Goal: Find specific page/section: Find specific page/section

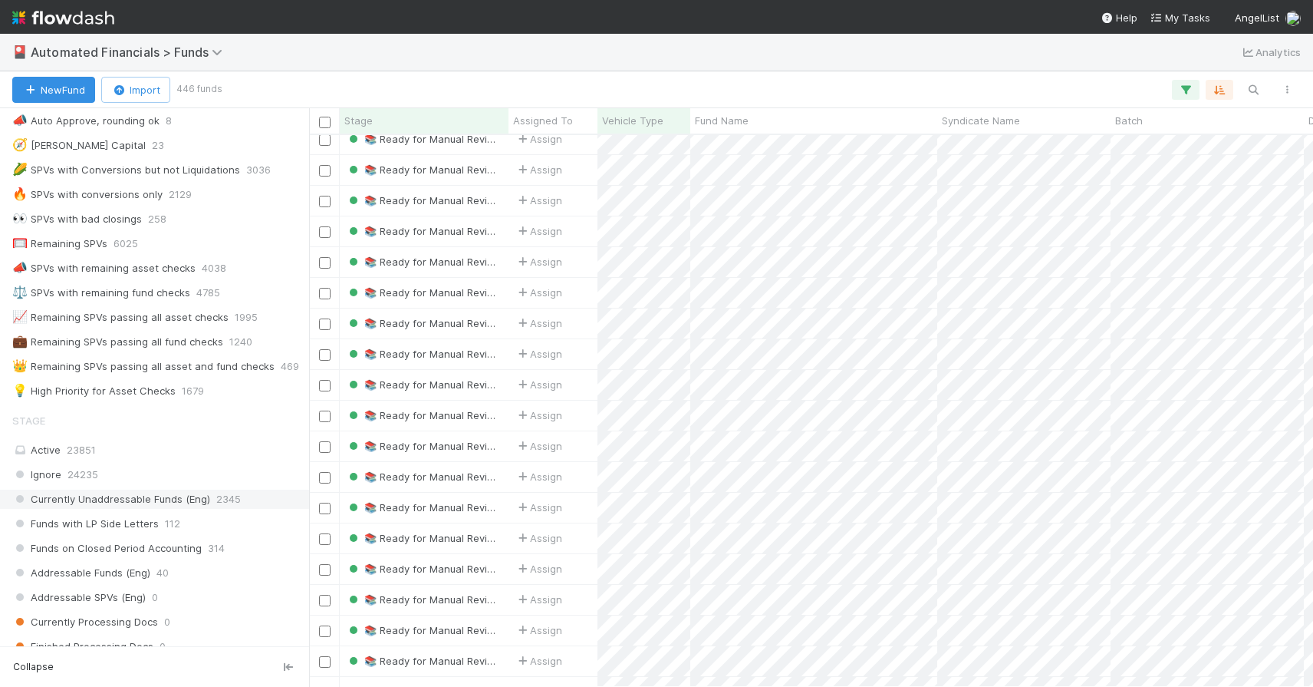
scroll to position [1203, 0]
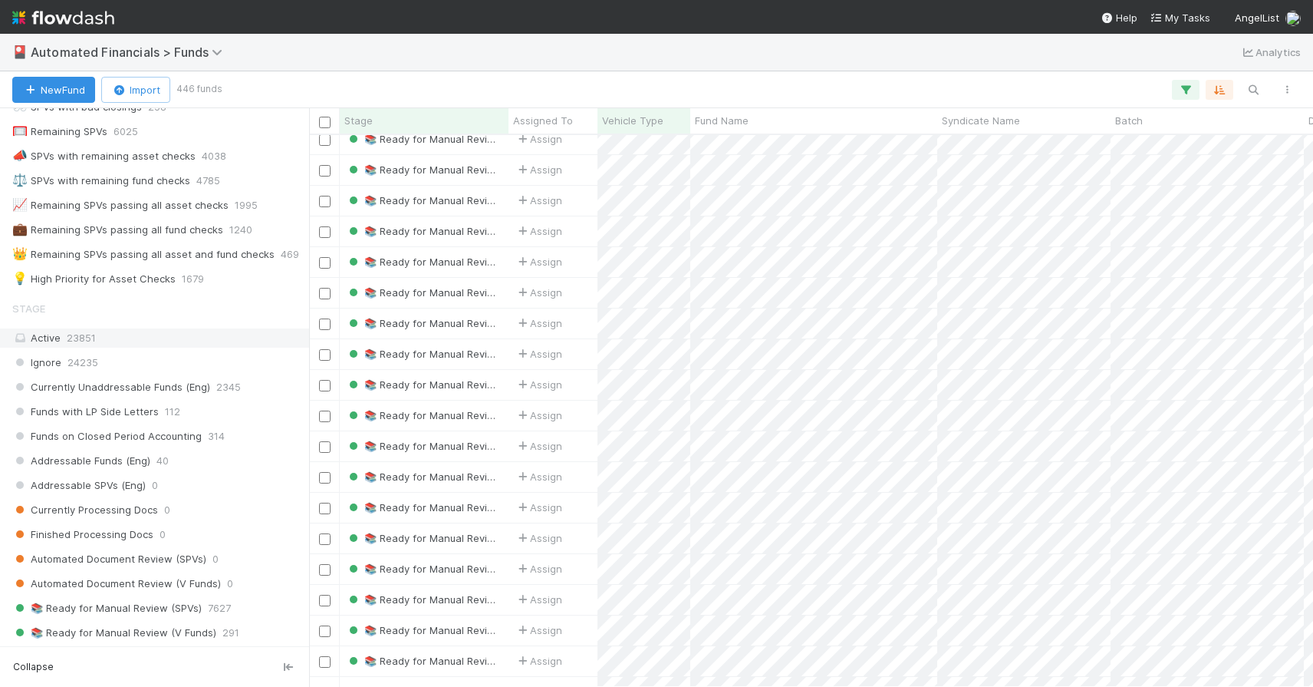
click at [115, 338] on div "Active 23851" at bounding box center [158, 337] width 293 height 19
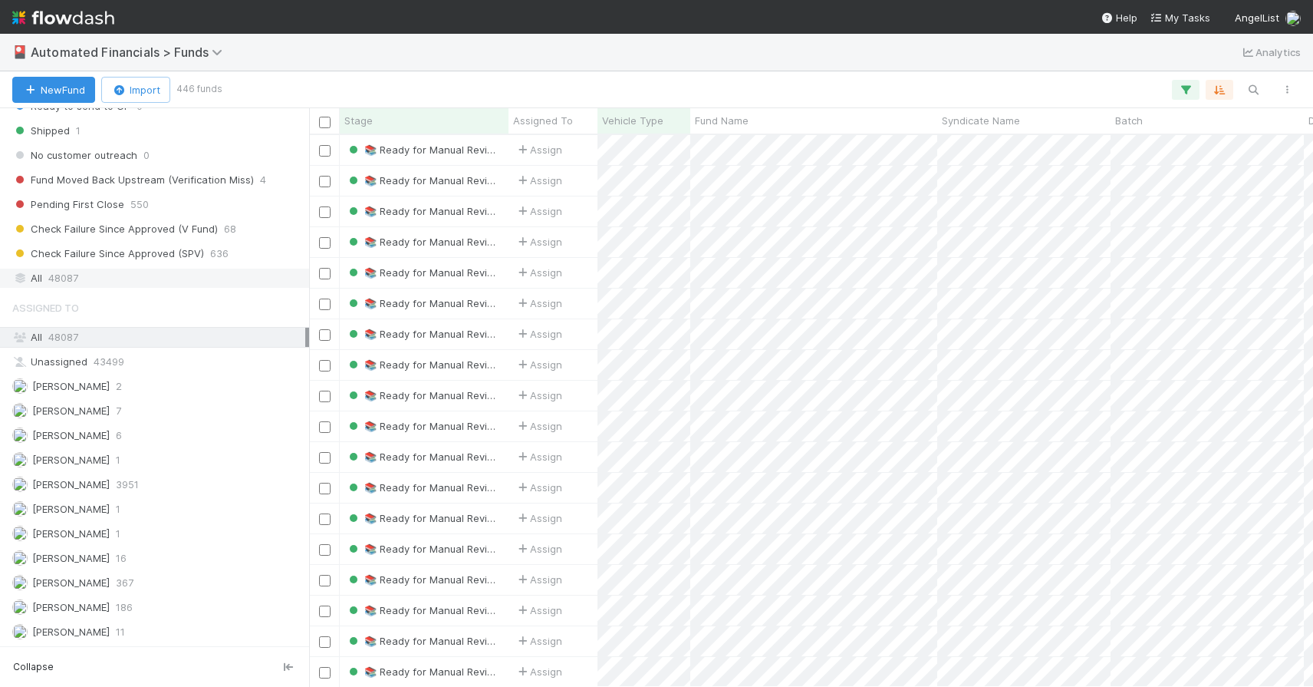
scroll to position [540, 993]
click at [114, 281] on div "All 48087" at bounding box center [158, 277] width 293 height 19
click at [1178, 90] on icon "button" at bounding box center [1185, 90] width 15 height 14
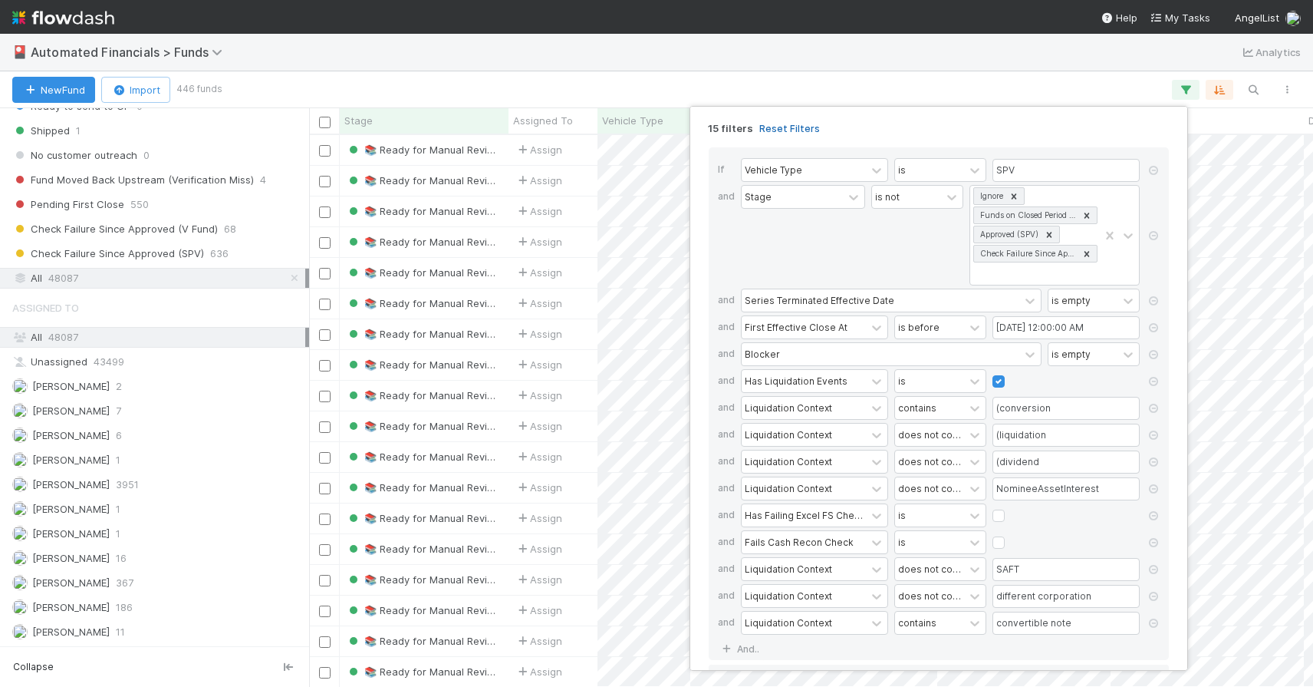
click at [790, 129] on link "Reset Filters" at bounding box center [789, 128] width 61 height 13
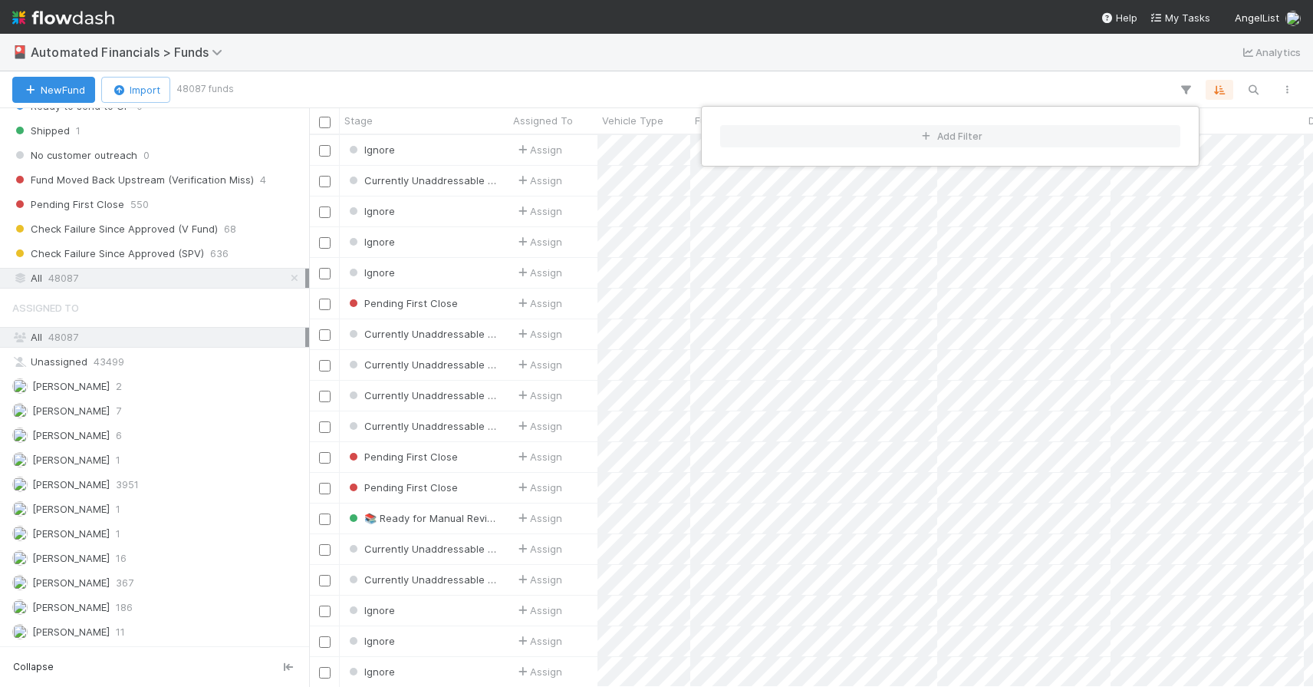
click at [986, 80] on div "Add Filter" at bounding box center [656, 343] width 1313 height 687
click at [1245, 91] on div "Add Filter" at bounding box center [656, 343] width 1313 height 687
click at [1250, 88] on icon "button" at bounding box center [1253, 90] width 15 height 14
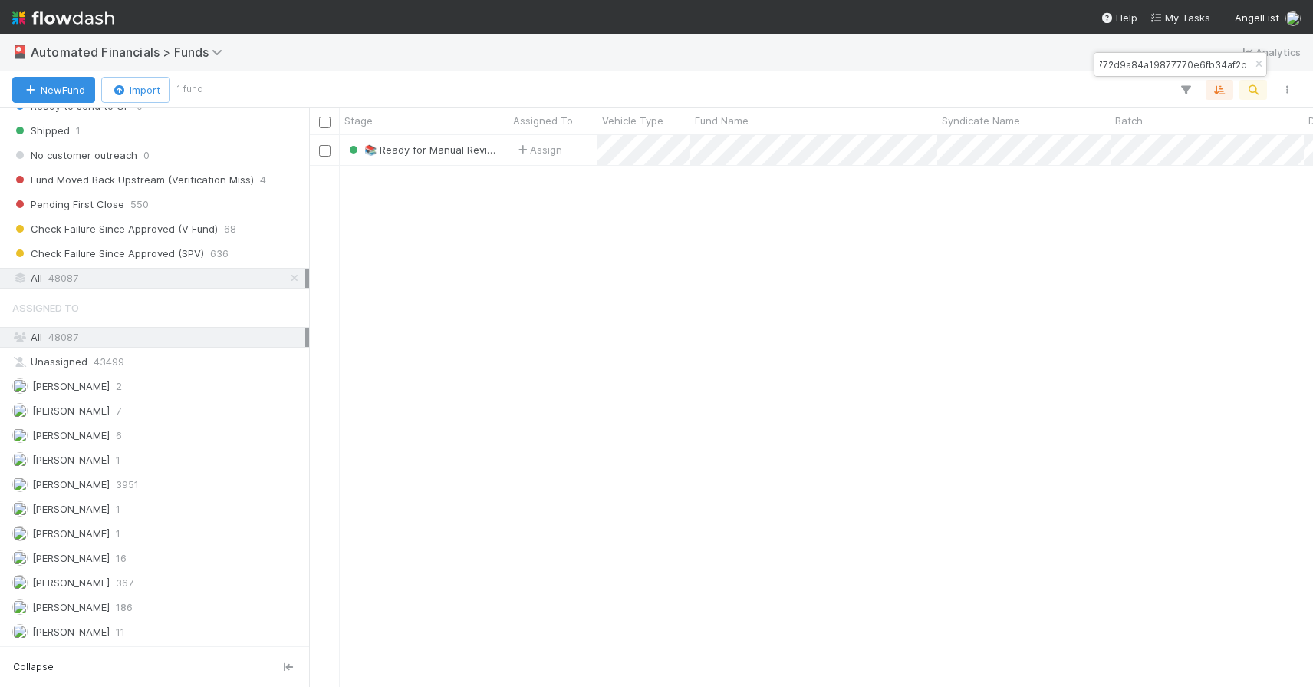
type input "a1ca6772d9a84a19877770e6fb34af2b"
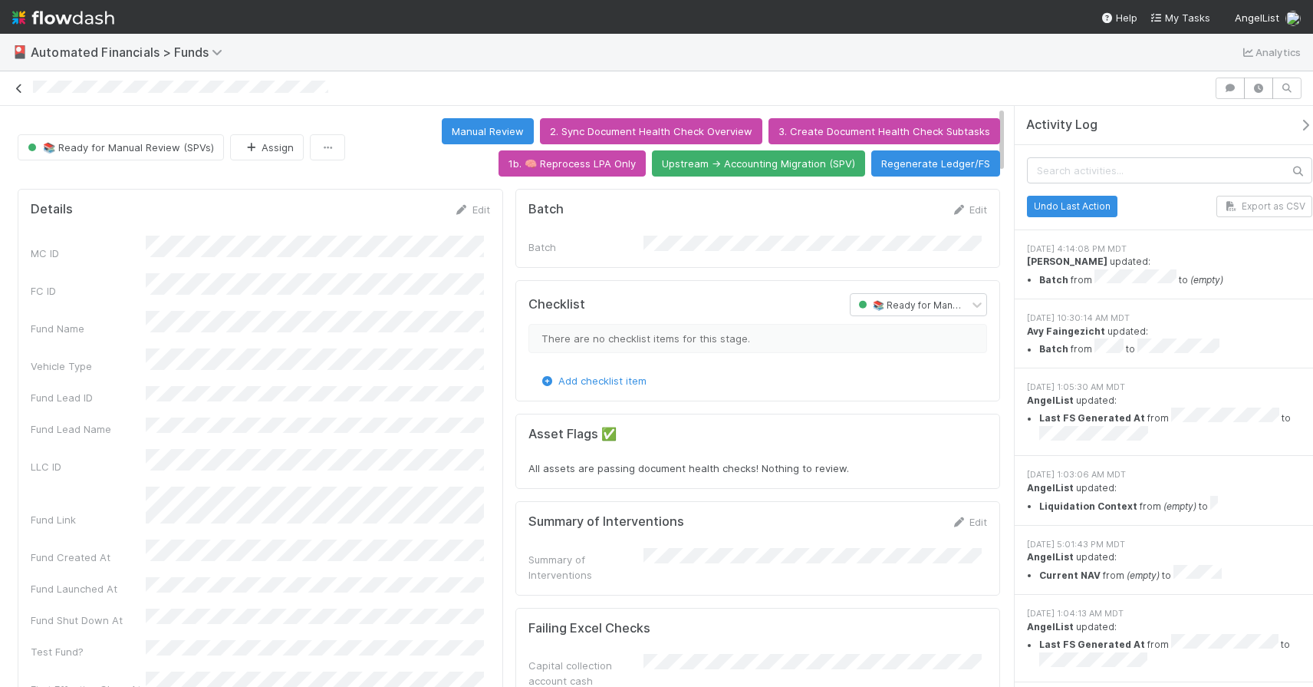
click at [22, 88] on icon at bounding box center [19, 89] width 15 height 10
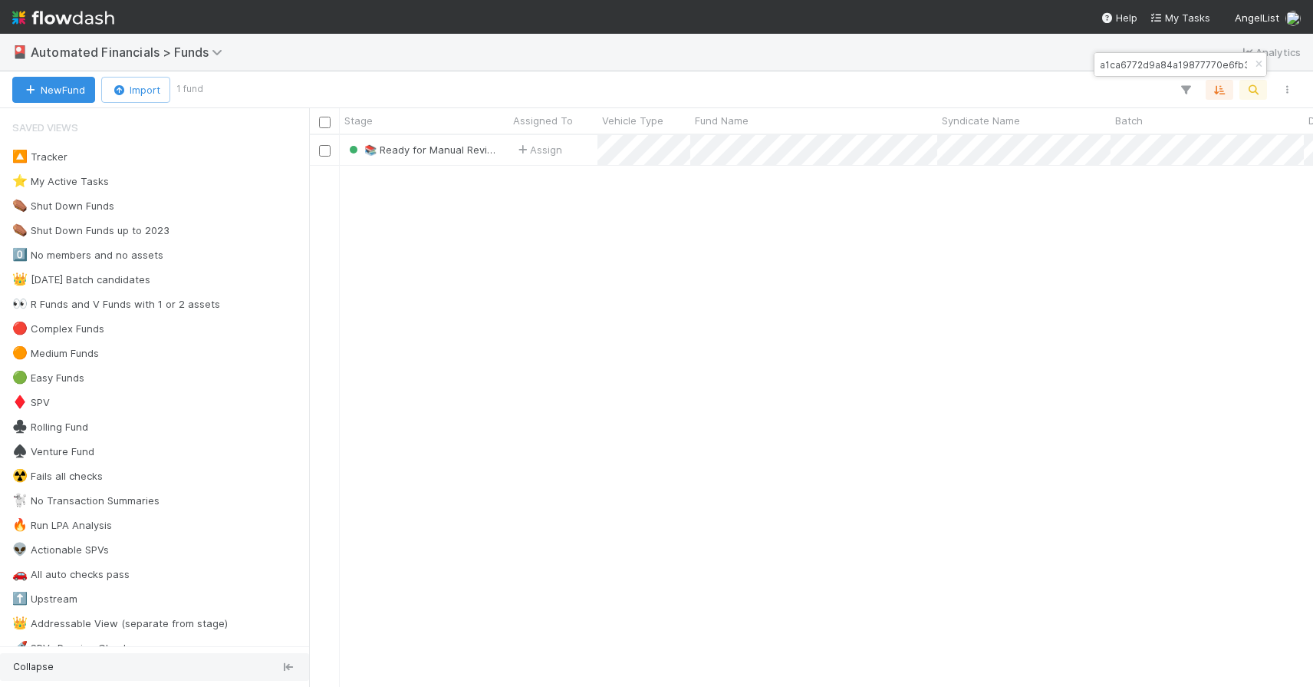
scroll to position [540, 993]
click at [1256, 65] on icon "button" at bounding box center [1258, 64] width 15 height 9
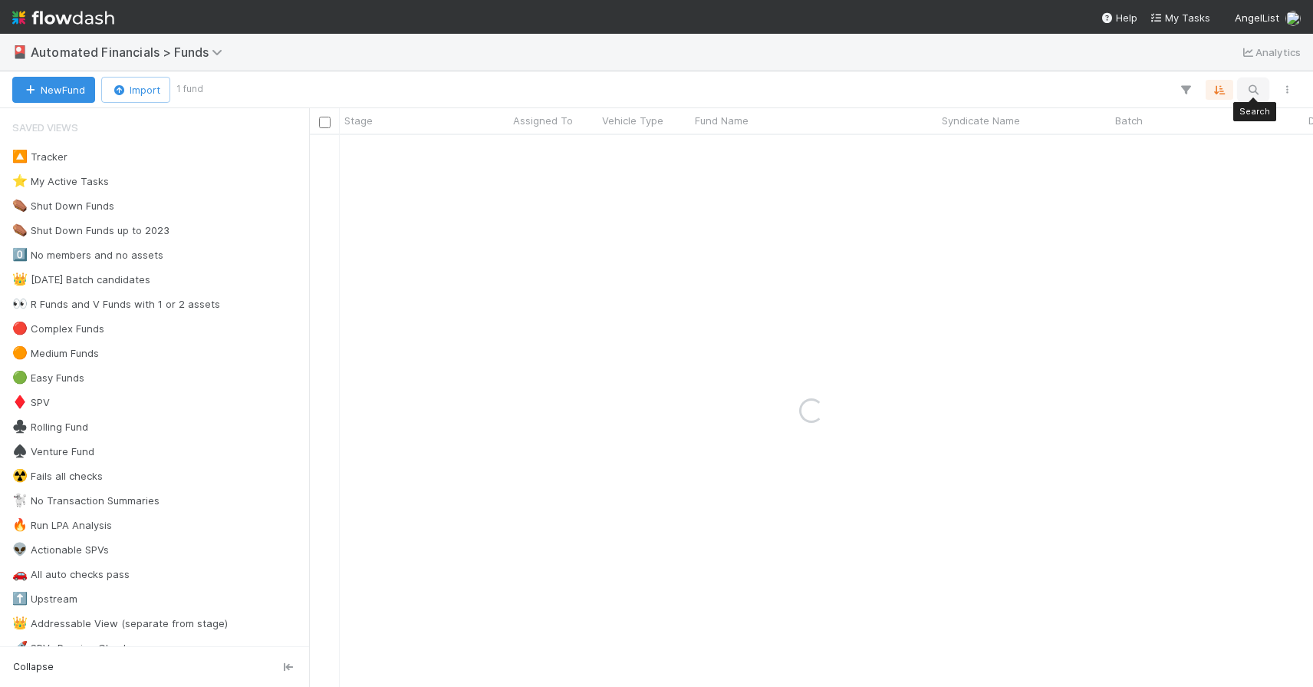
click at [1256, 84] on icon "button" at bounding box center [1253, 90] width 15 height 14
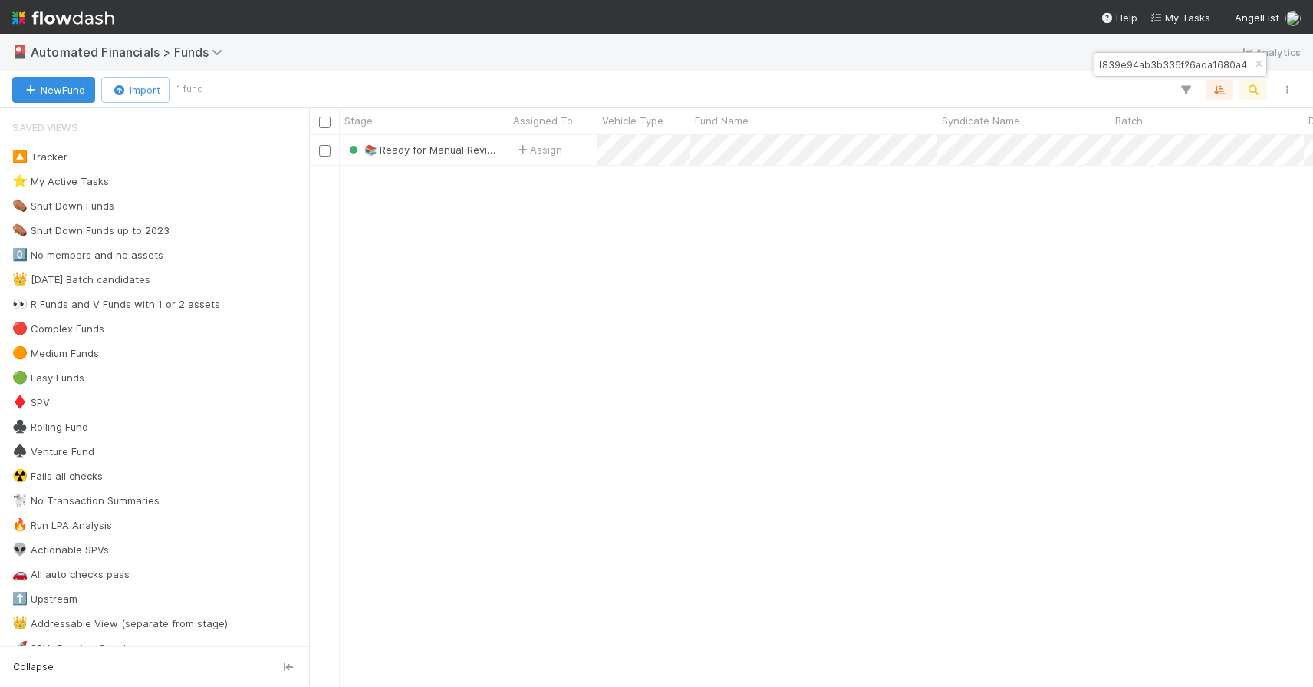
type input "f58b0f4839e94ab3b336f26ada1680a4"
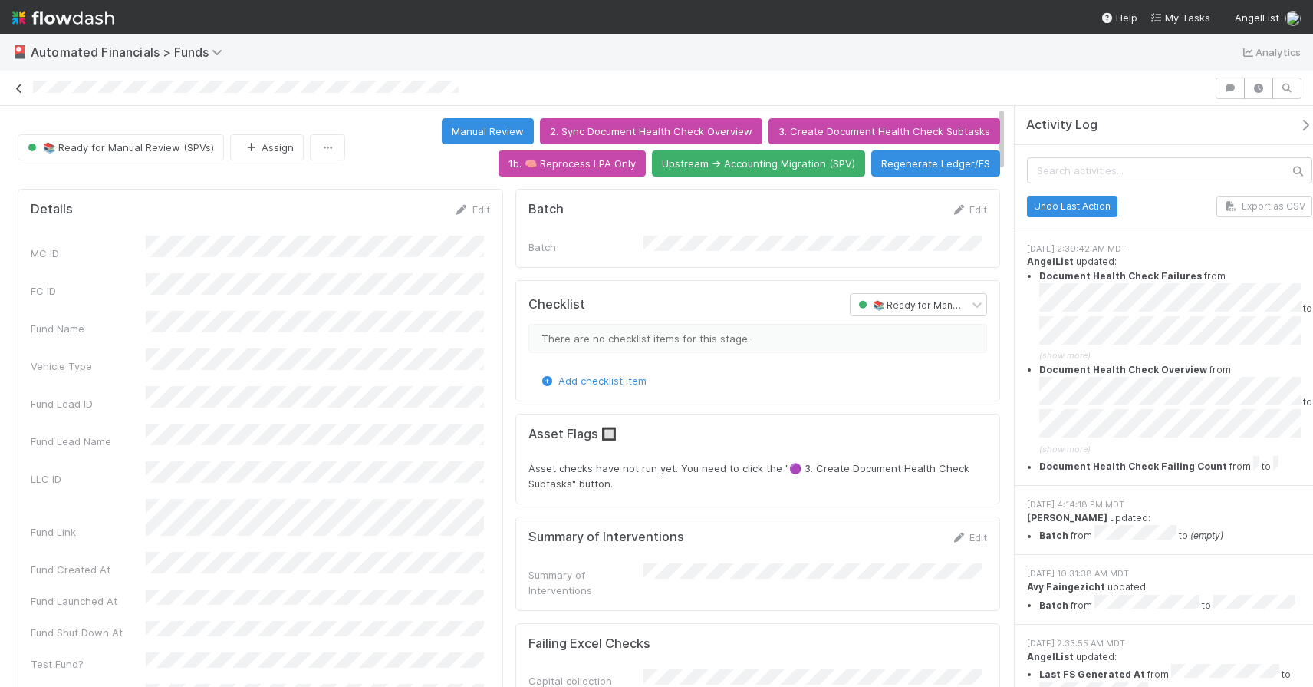
click at [20, 88] on icon at bounding box center [19, 89] width 15 height 10
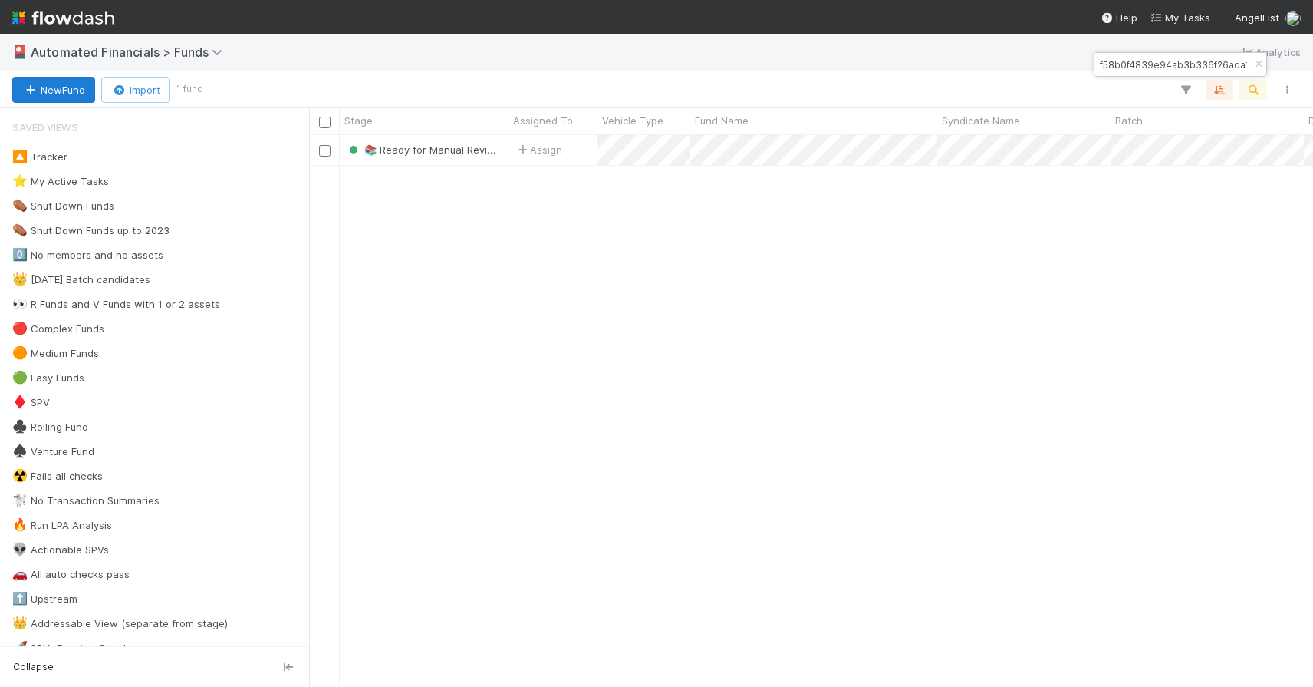
scroll to position [540, 993]
click at [1257, 65] on icon "button" at bounding box center [1258, 64] width 15 height 9
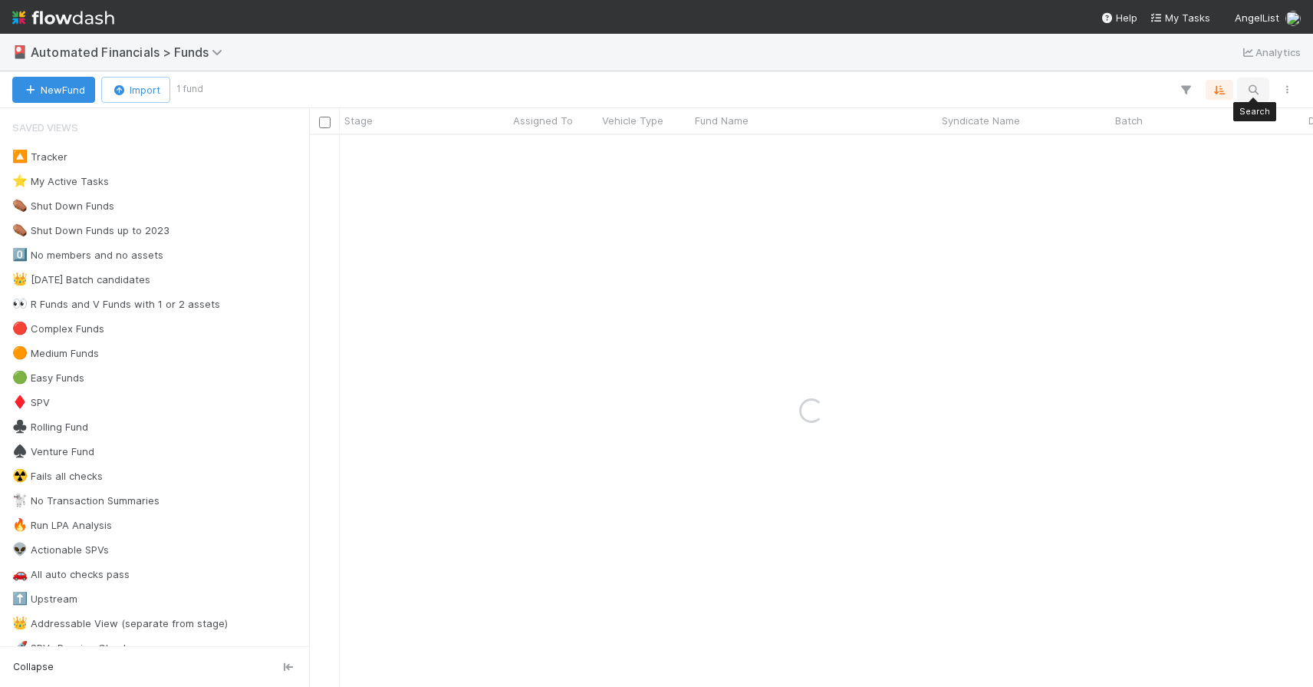
click at [1257, 94] on icon "button" at bounding box center [1253, 90] width 15 height 14
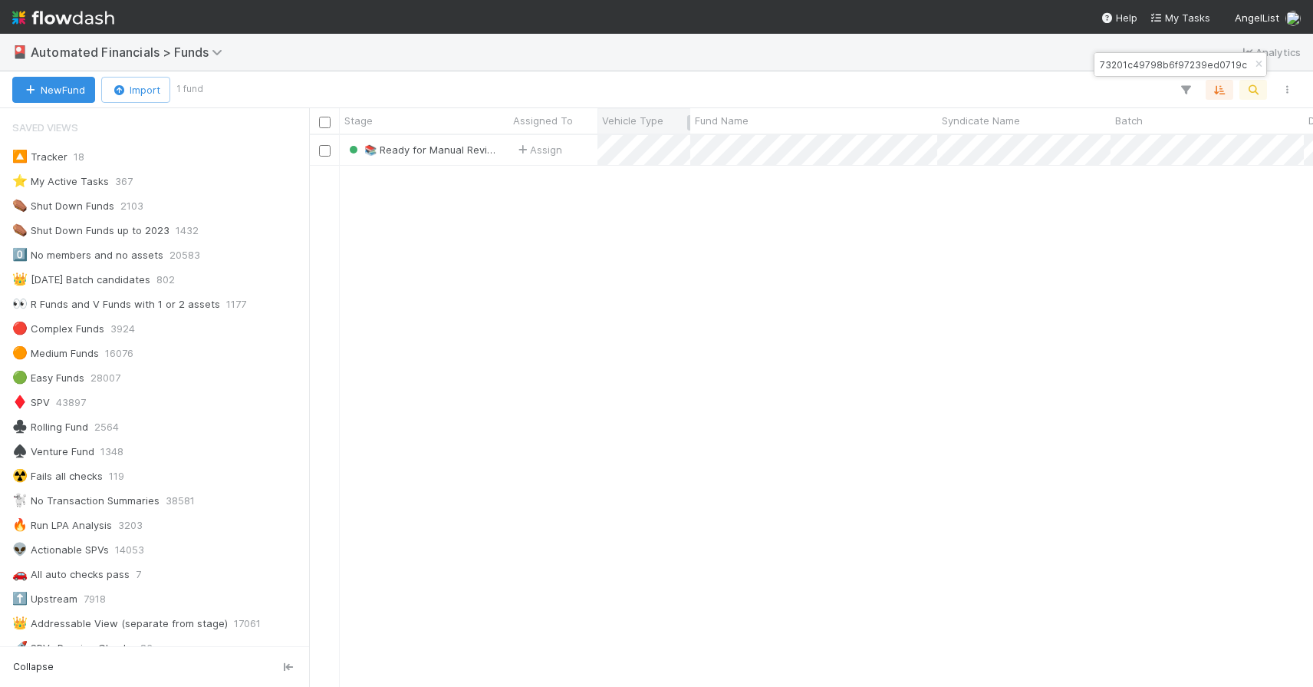
type input "c2e38f73201c49798b6f97239ed0719c"
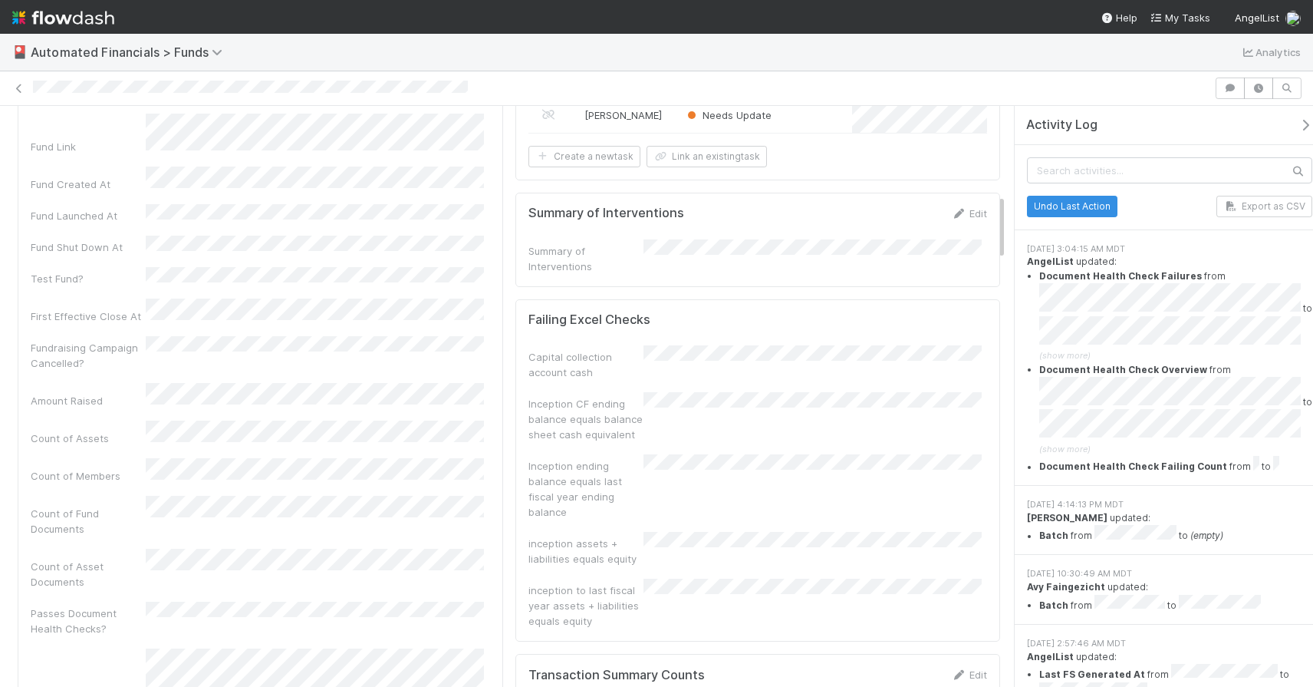
scroll to position [90, 0]
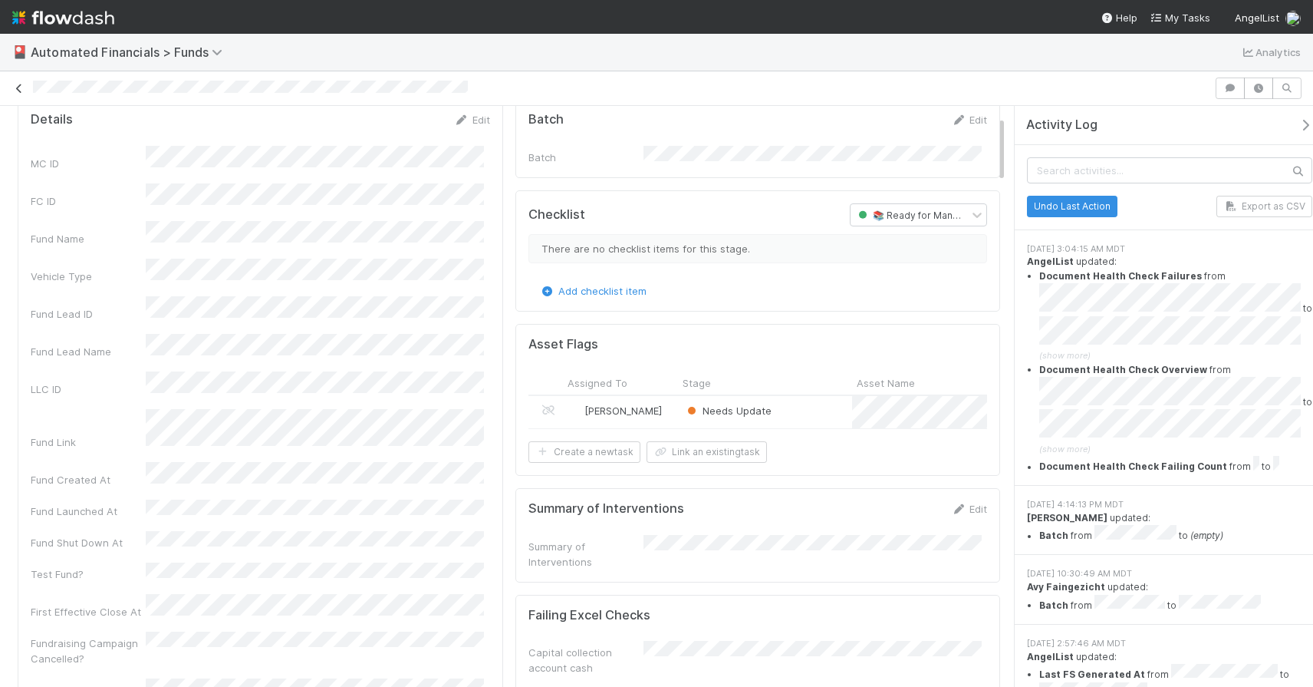
click at [19, 91] on icon at bounding box center [19, 89] width 15 height 10
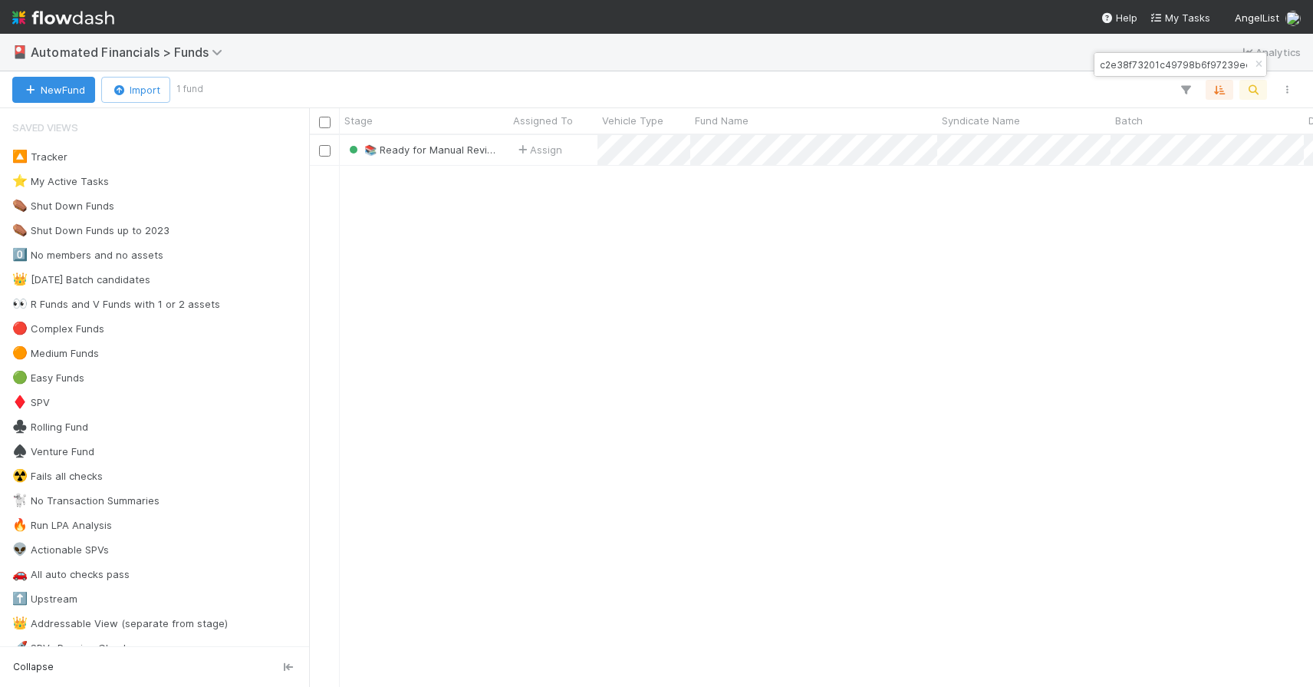
scroll to position [540, 993]
click at [1257, 63] on icon "button" at bounding box center [1258, 64] width 15 height 9
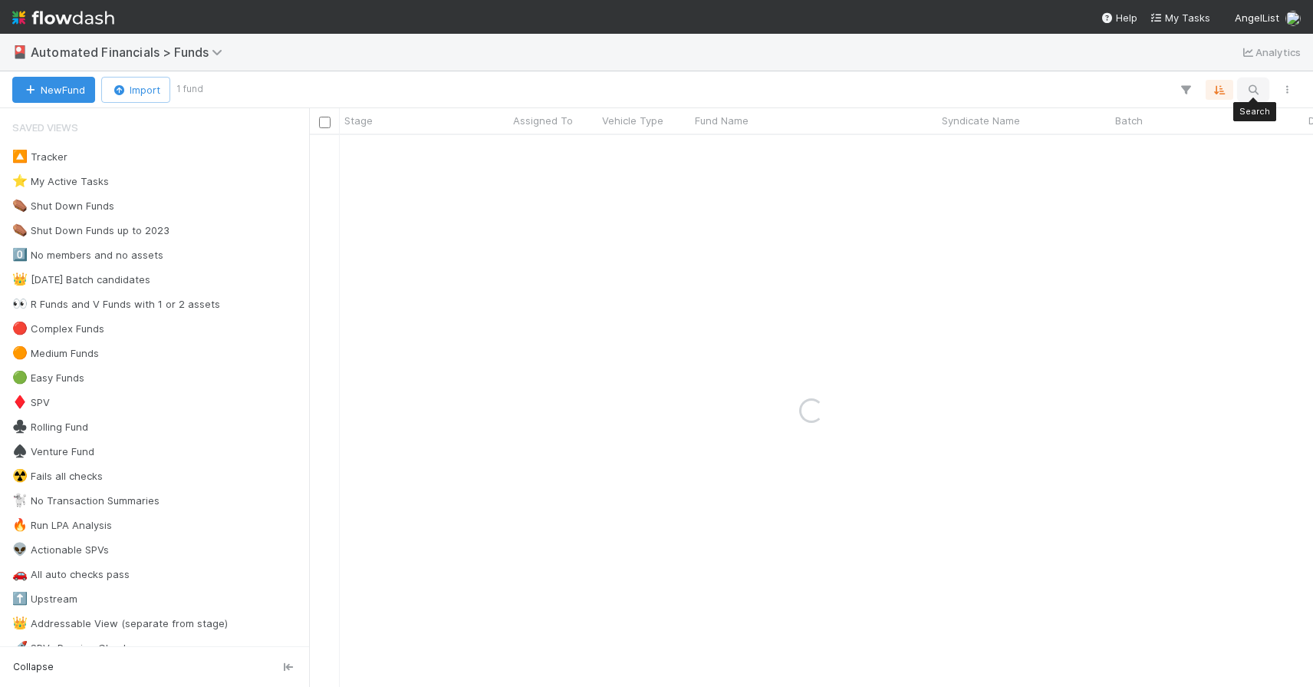
click at [1254, 88] on icon "button" at bounding box center [1253, 90] width 15 height 14
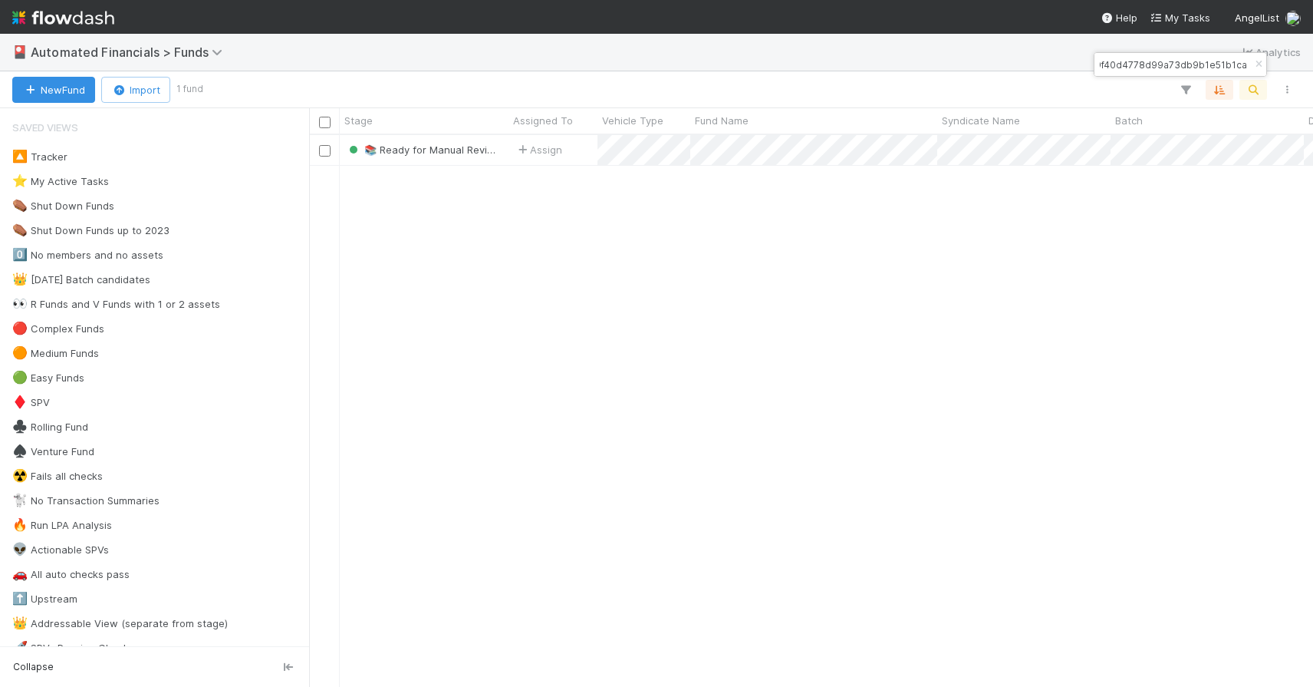
type input "019349f40d4778d99a73db9b1e51b1ca"
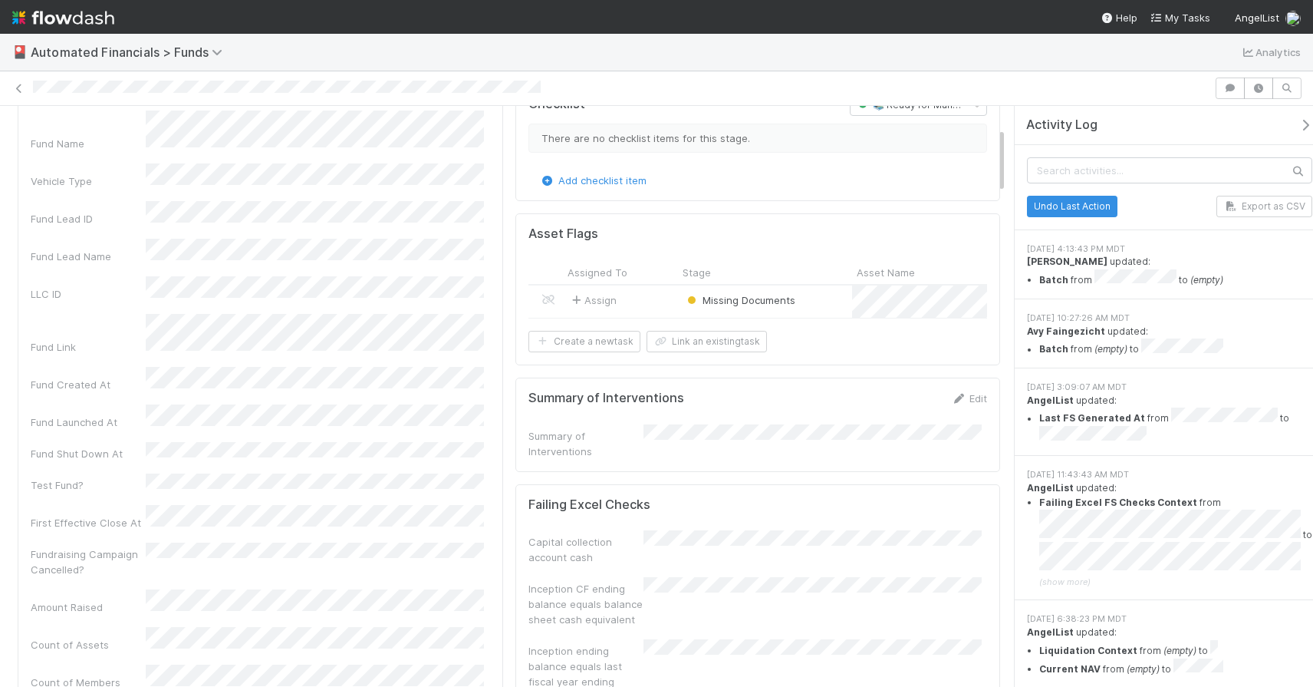
scroll to position [190, 0]
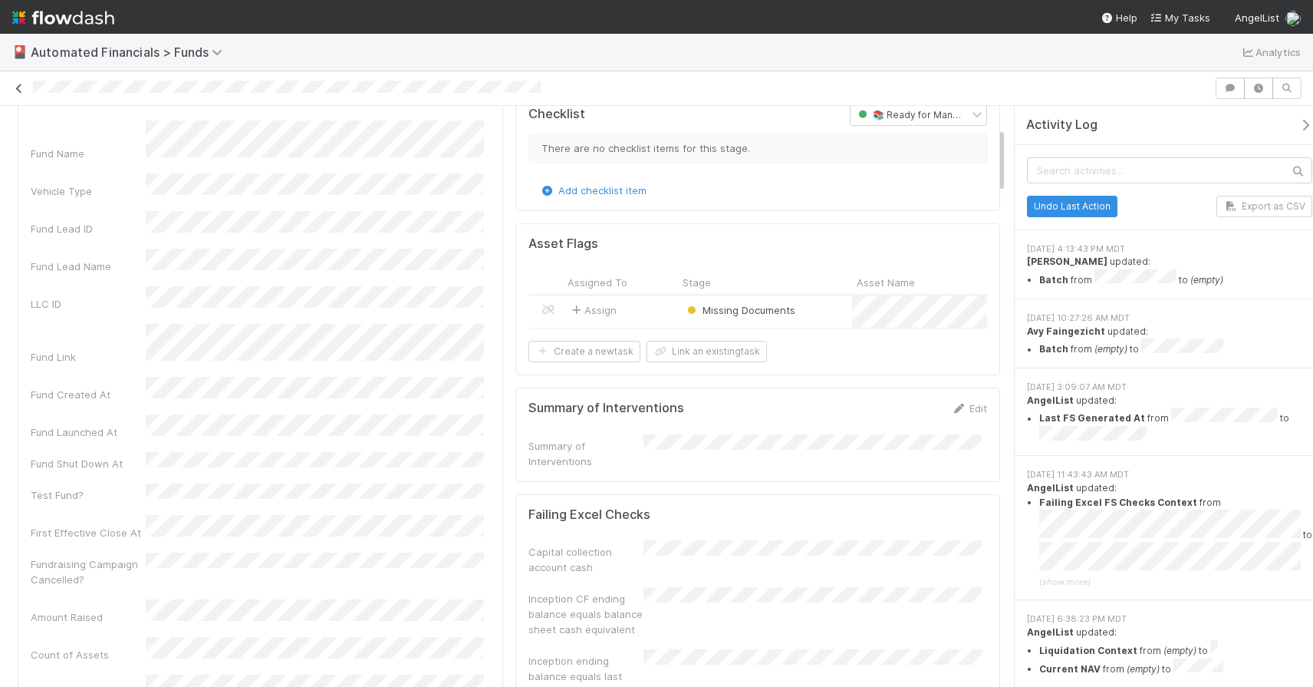
click at [15, 87] on icon at bounding box center [19, 89] width 15 height 10
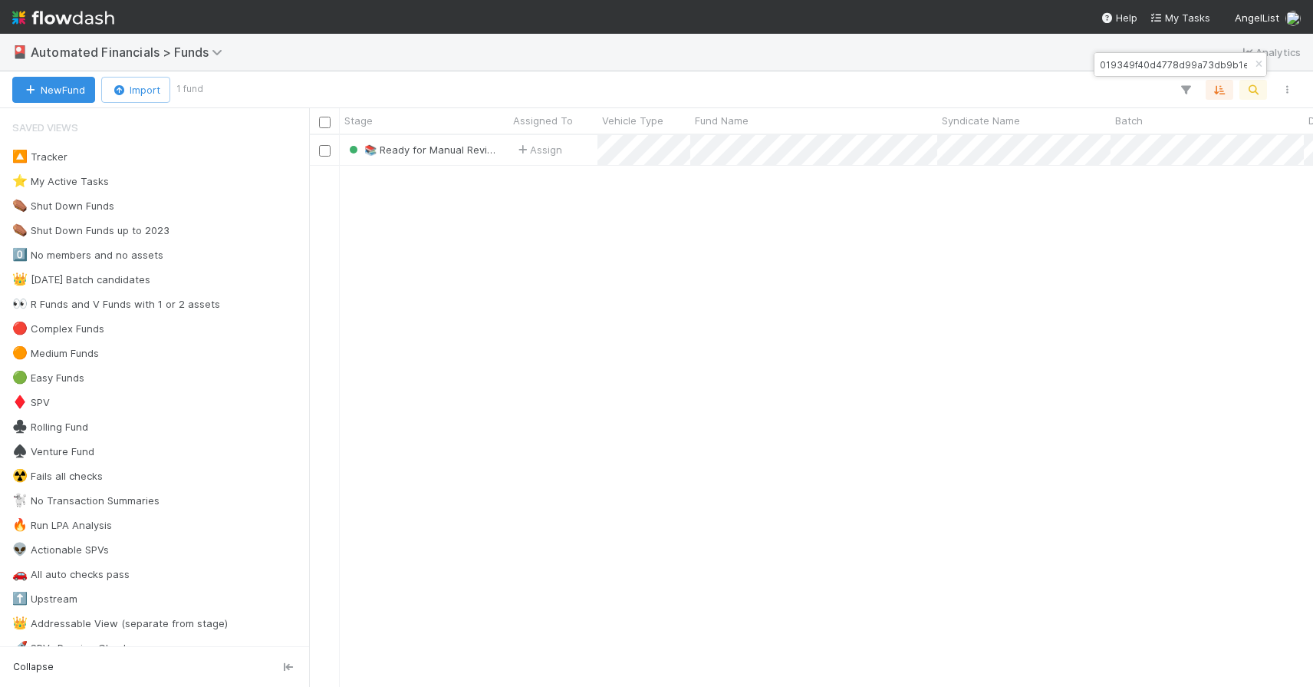
scroll to position [540, 993]
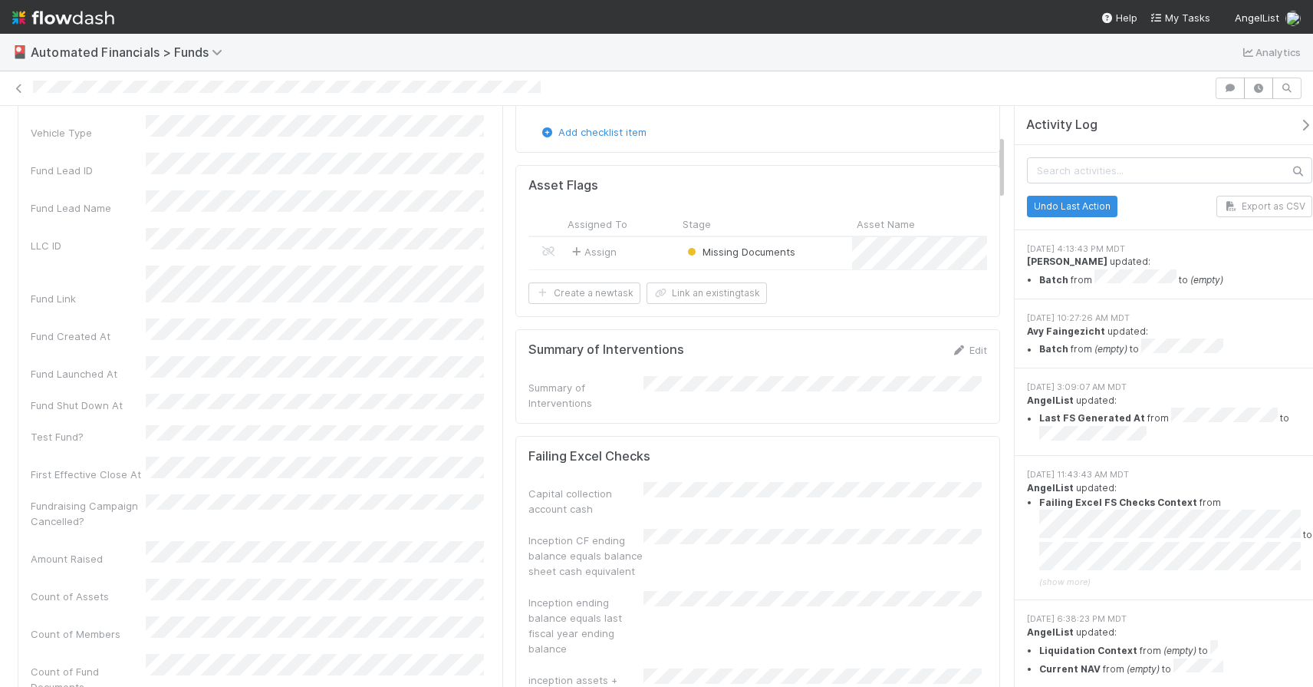
scroll to position [248, 0]
click at [17, 89] on icon at bounding box center [19, 89] width 15 height 10
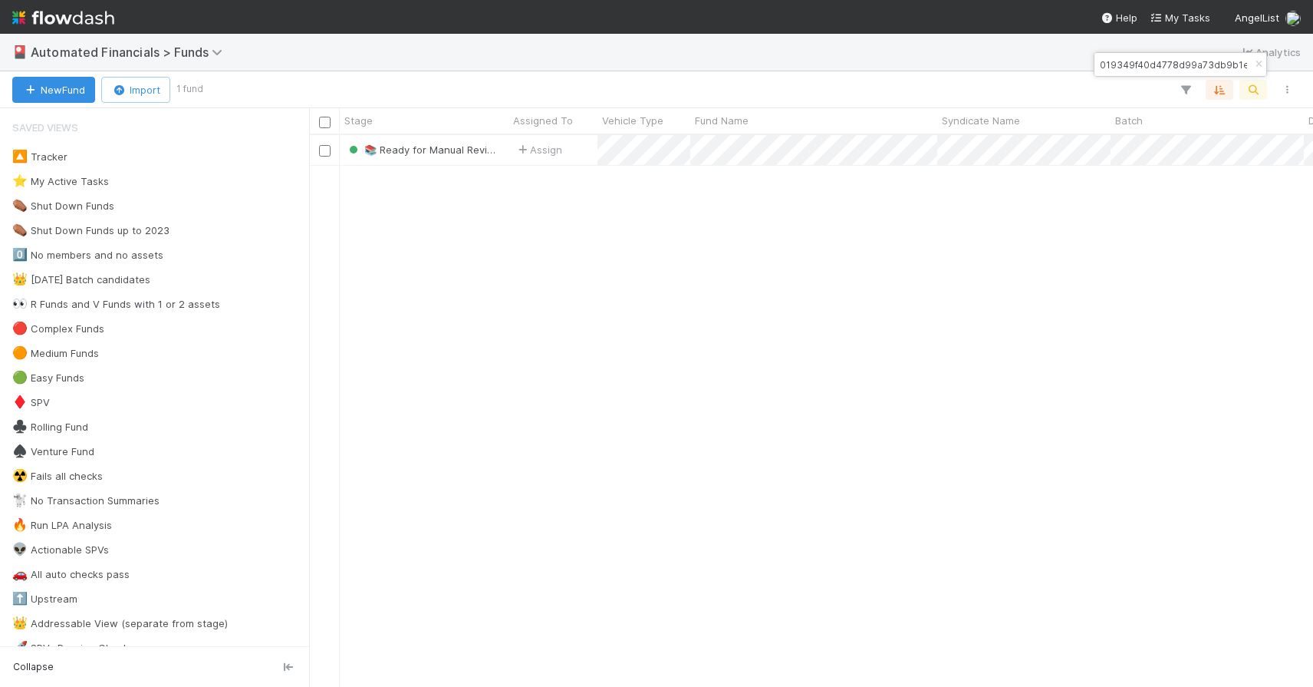
scroll to position [540, 993]
click at [1258, 62] on icon "button" at bounding box center [1258, 64] width 15 height 9
click at [1258, 62] on div "🎴 Automated Financials > Funds Analytics" at bounding box center [656, 52] width 1313 height 37
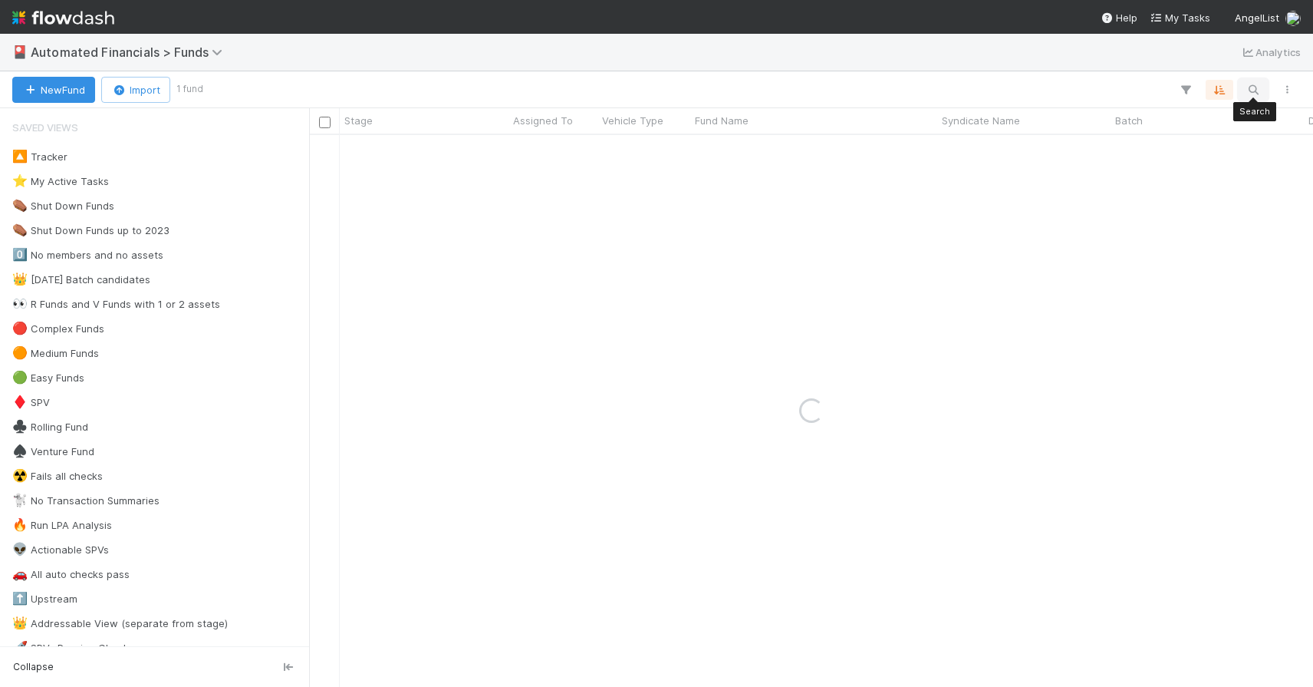
click at [1253, 84] on icon "button" at bounding box center [1253, 90] width 15 height 14
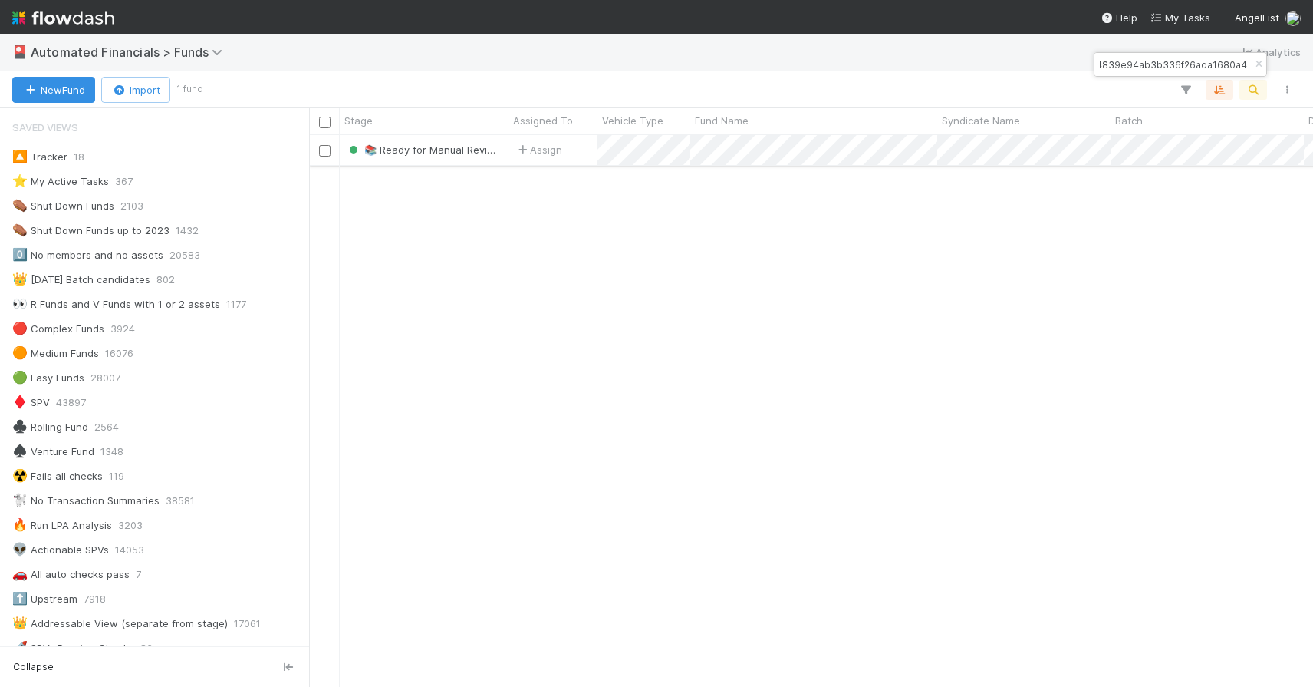
type input "f58b0f4839e94ab3b336f26ada1680a4"
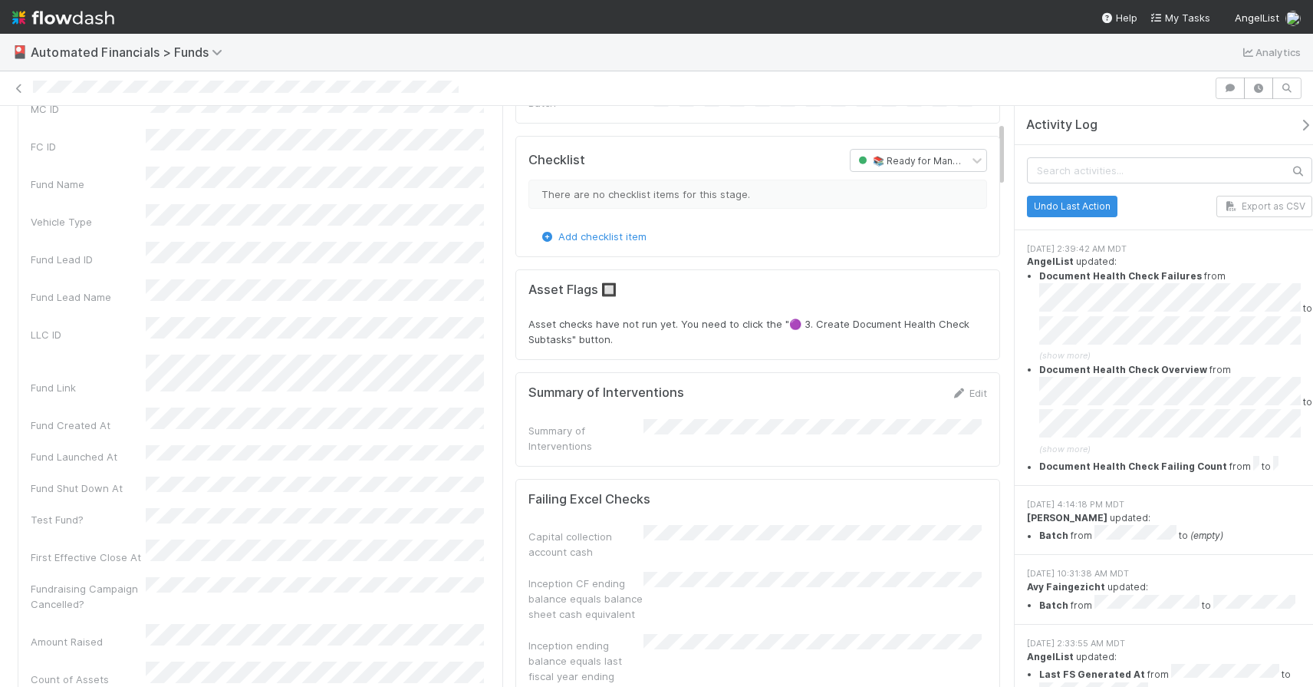
scroll to position [147, 0]
click at [22, 92] on icon at bounding box center [19, 89] width 15 height 10
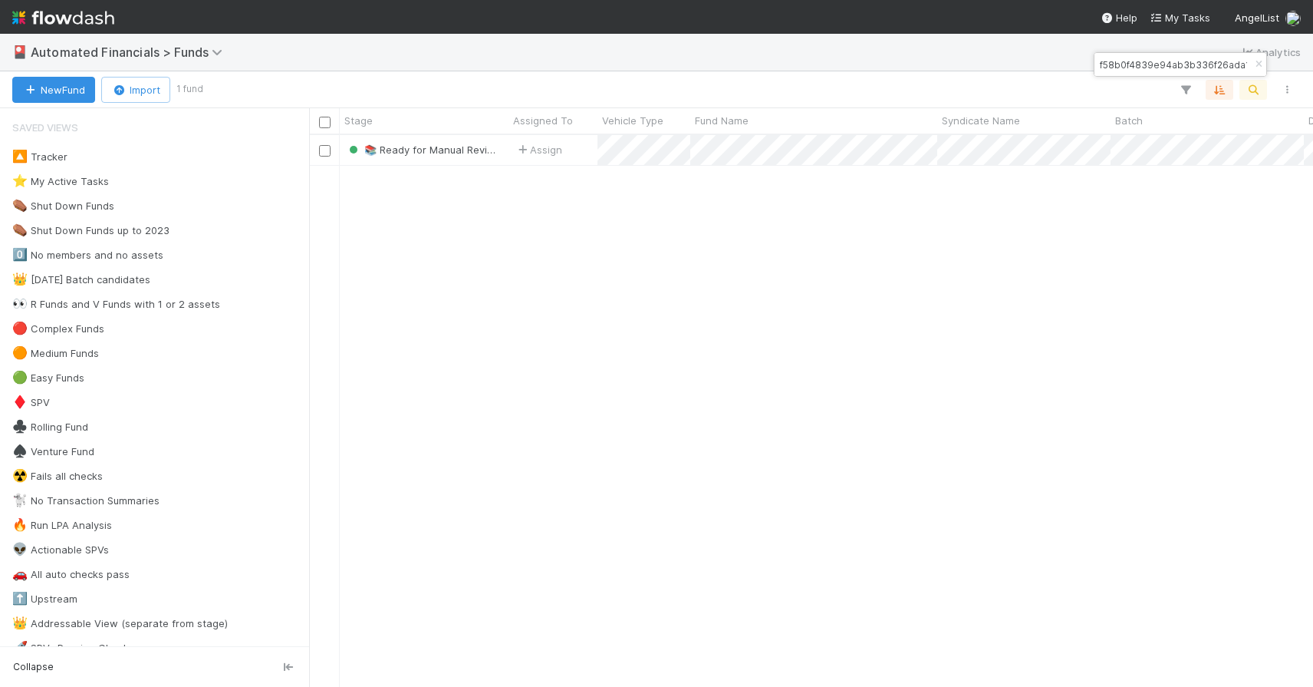
scroll to position [540, 993]
click at [1259, 64] on icon "button" at bounding box center [1258, 64] width 15 height 9
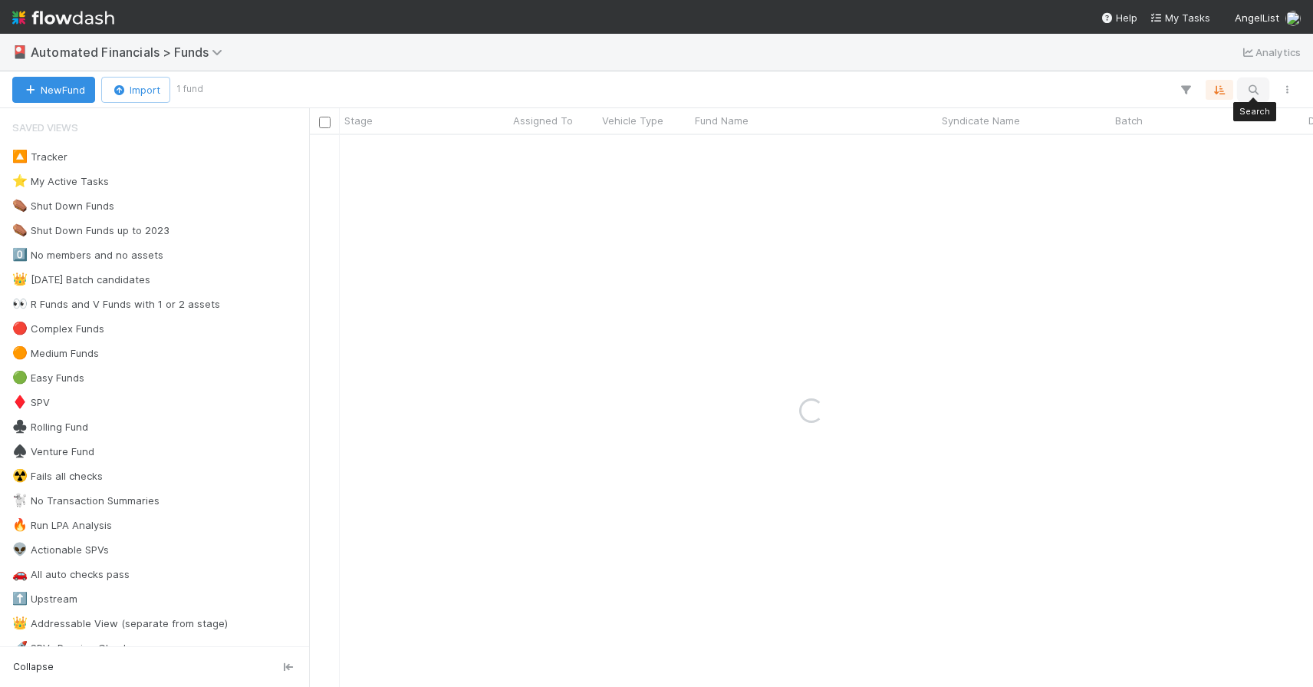
click at [1256, 85] on icon "button" at bounding box center [1253, 90] width 15 height 14
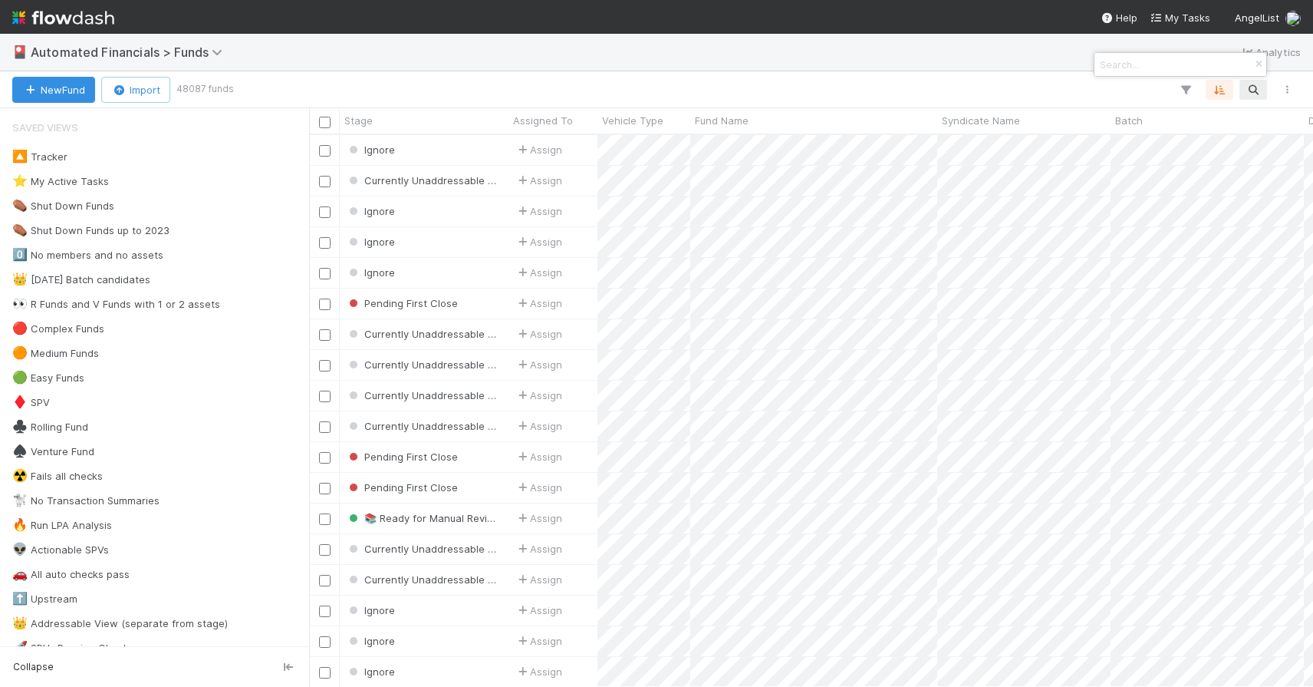
paste input "f3c32617f78d4be2a6b43ea50022d65f"
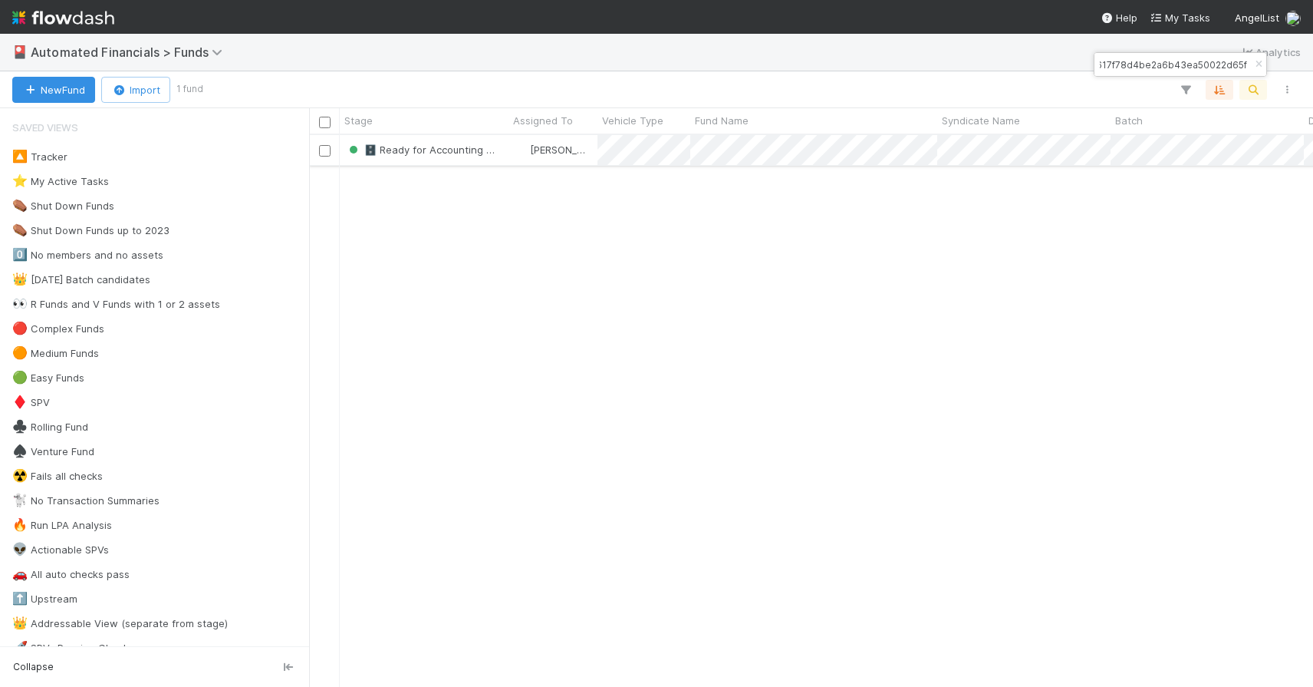
type input "f3c32617f78d4be2a6b43ea50022d65f"
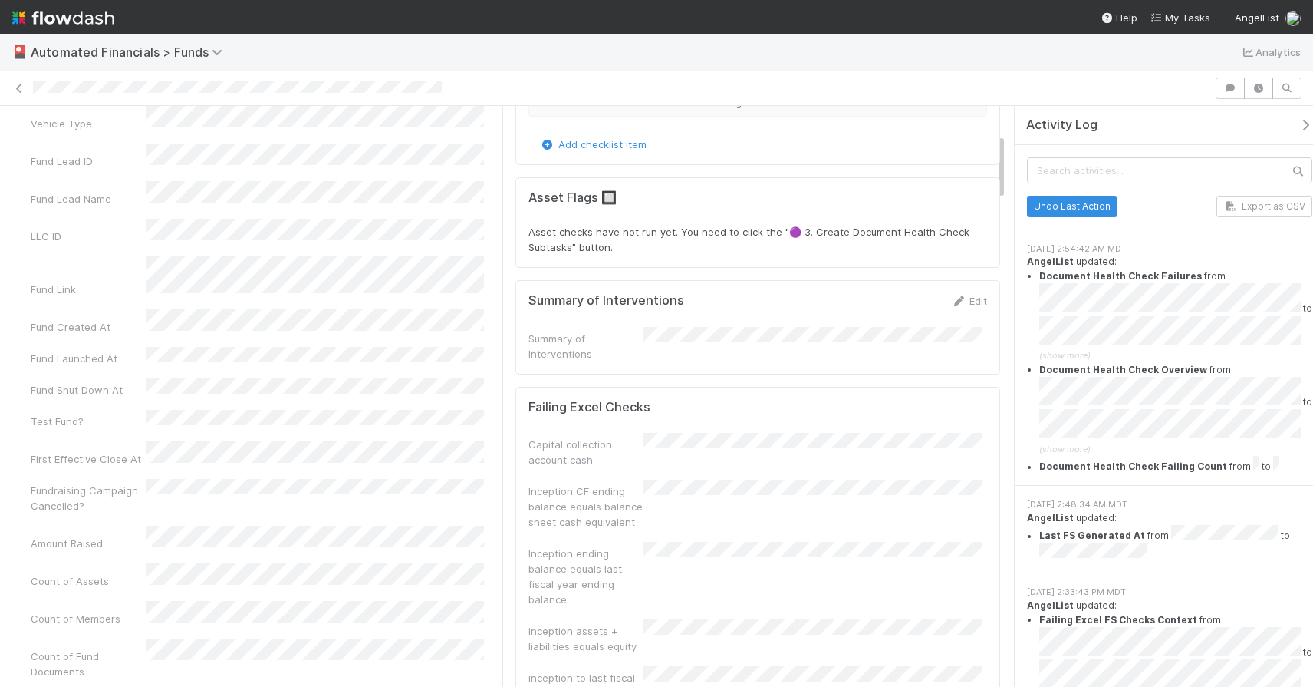
scroll to position [243, 0]
click at [18, 91] on icon at bounding box center [19, 89] width 15 height 10
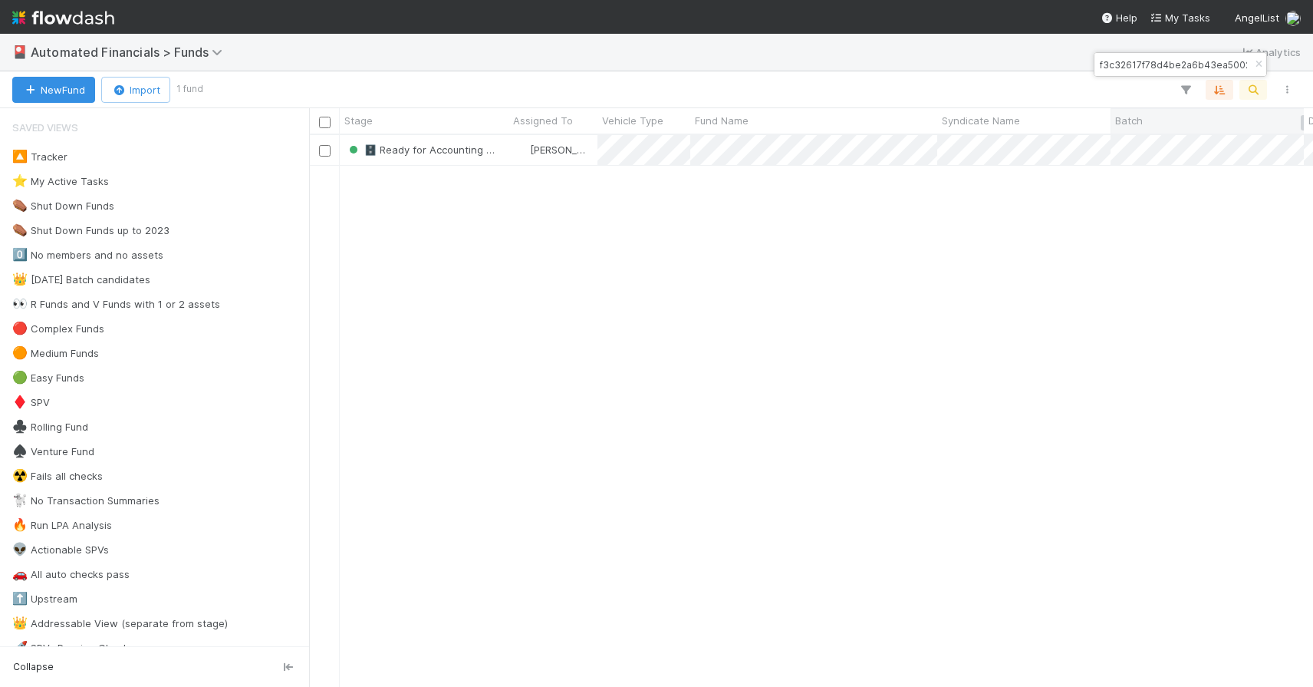
scroll to position [540, 993]
click at [1258, 61] on icon "button" at bounding box center [1258, 64] width 15 height 9
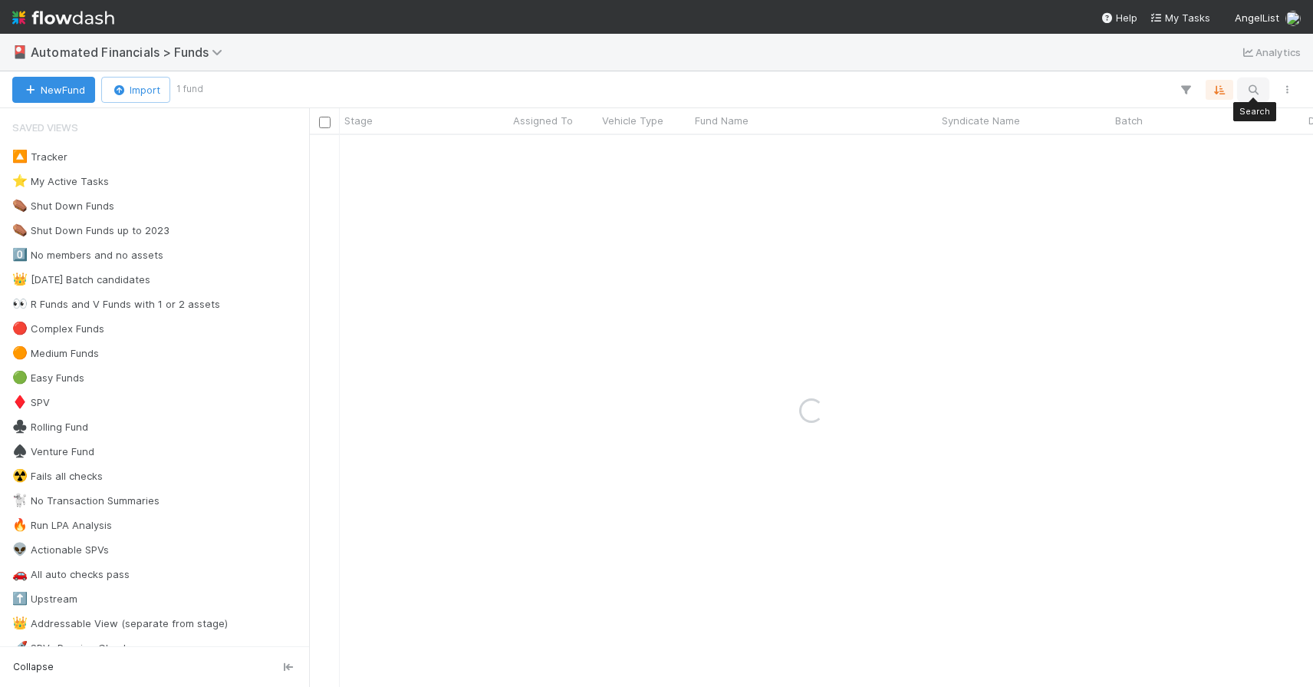
click at [1249, 89] on icon "button" at bounding box center [1253, 90] width 15 height 14
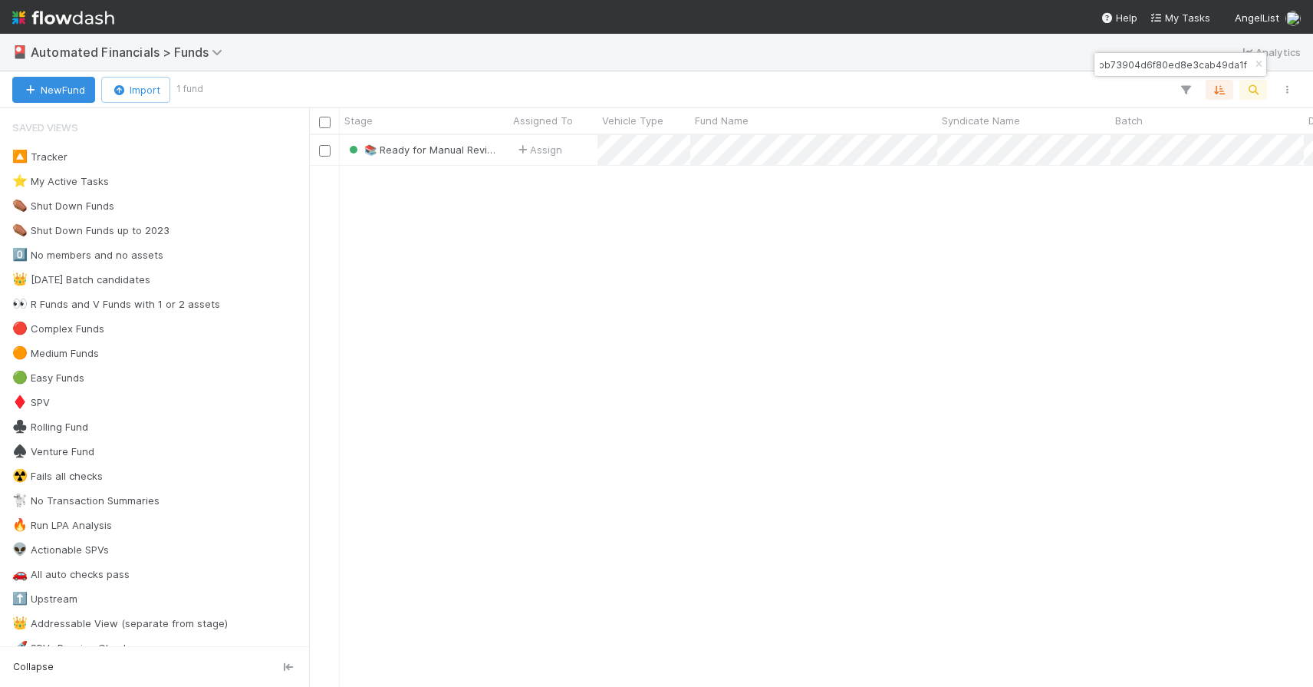
type input "4b80f7bb73904d6f80ed8e3cab49da1f"
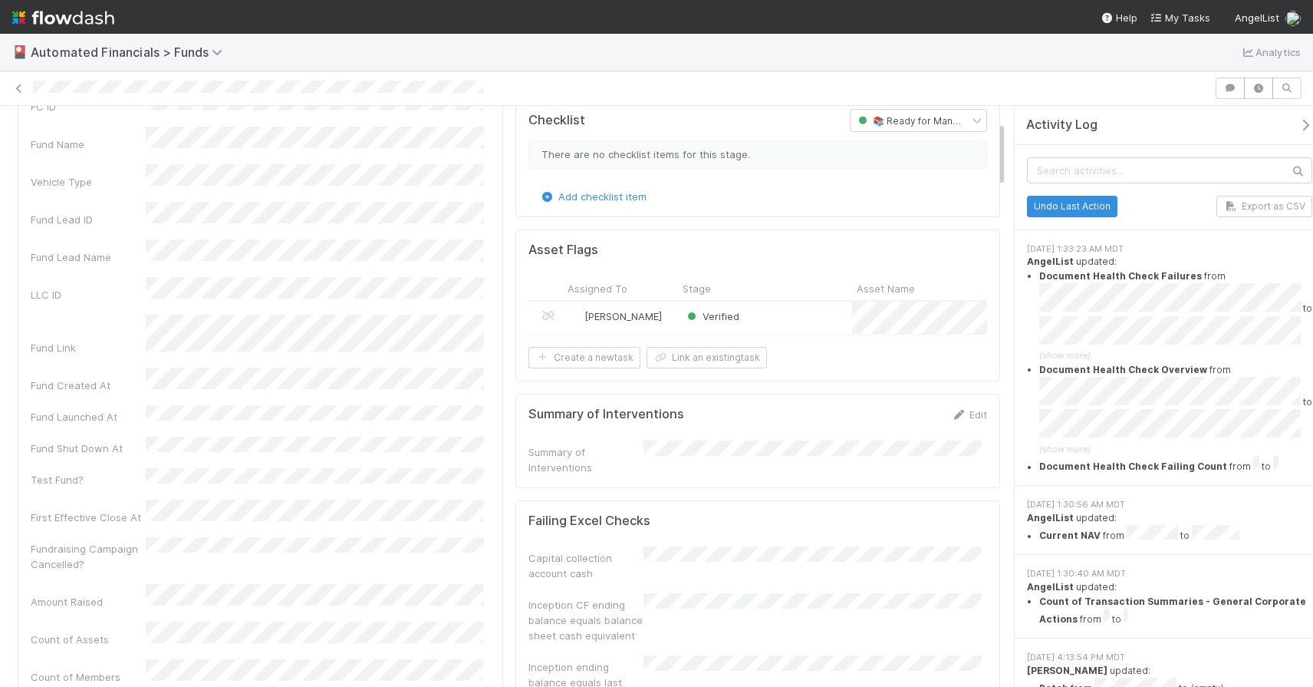
scroll to position [186, 0]
click at [19, 89] on icon at bounding box center [19, 89] width 15 height 10
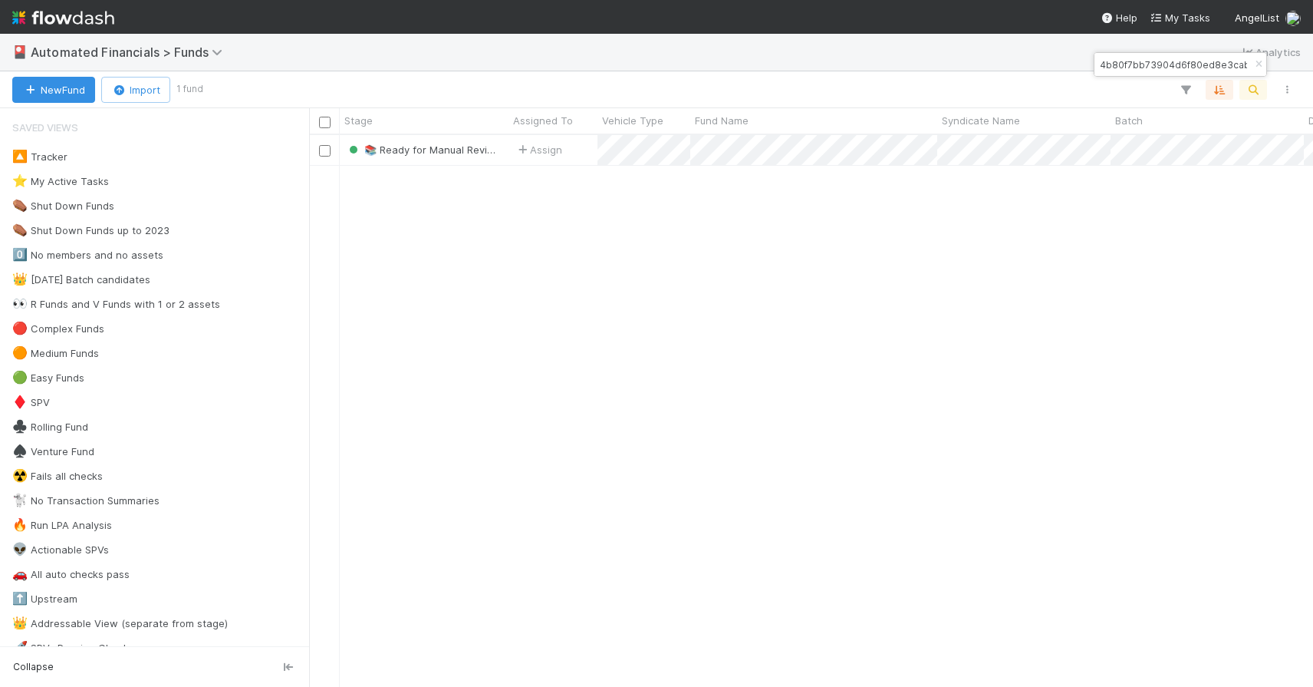
scroll to position [540, 993]
click at [1250, 68] on button "button" at bounding box center [1258, 64] width 17 height 18
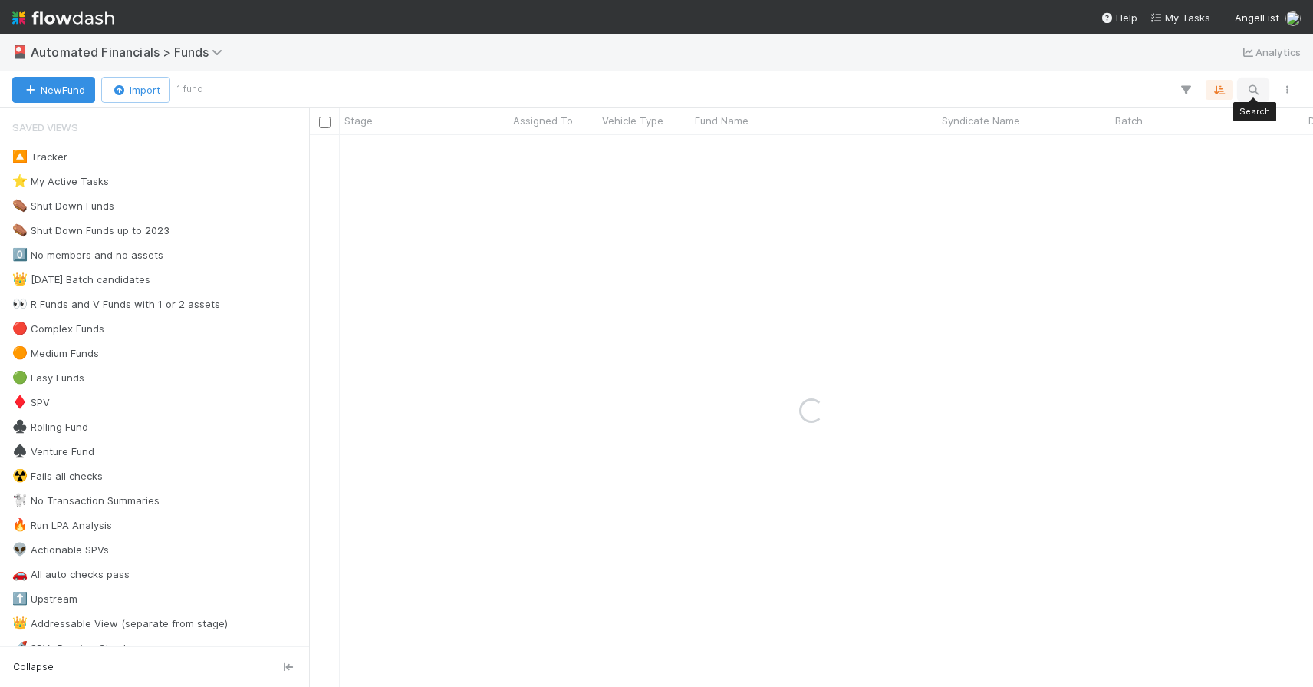
click at [1253, 88] on icon "button" at bounding box center [1253, 90] width 15 height 14
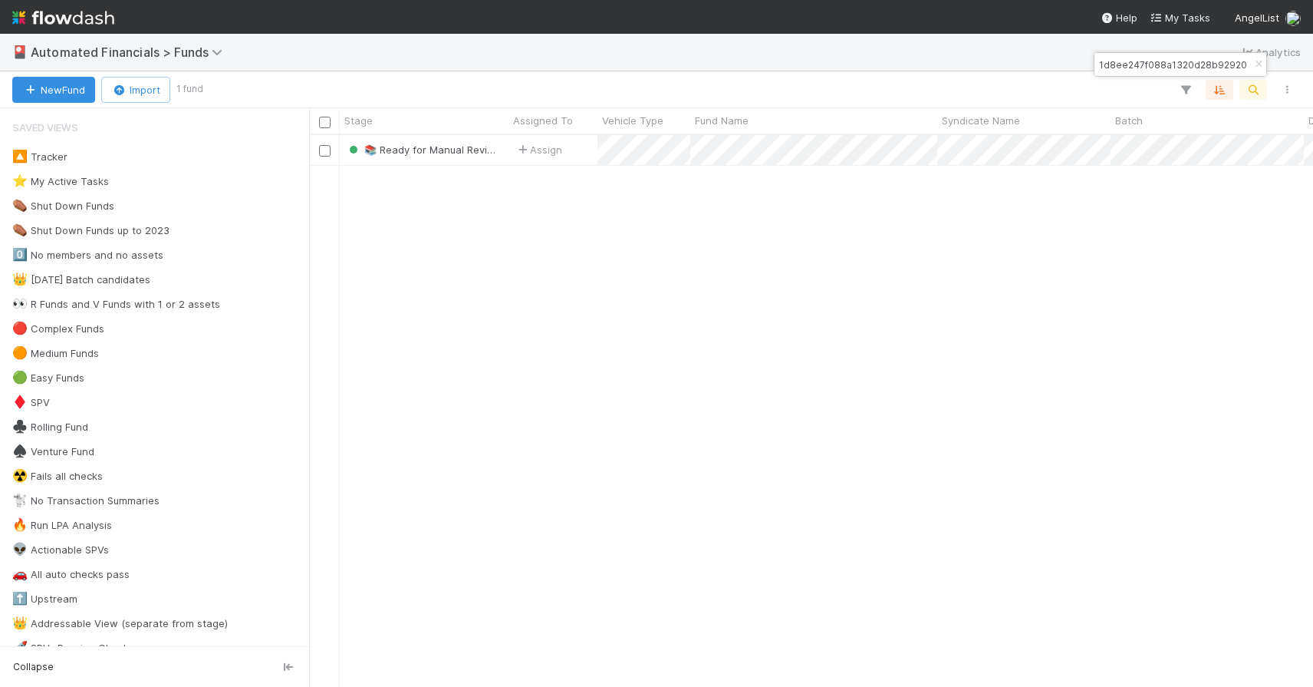
type input "68e2151d8ee247f088a1320d28b92920"
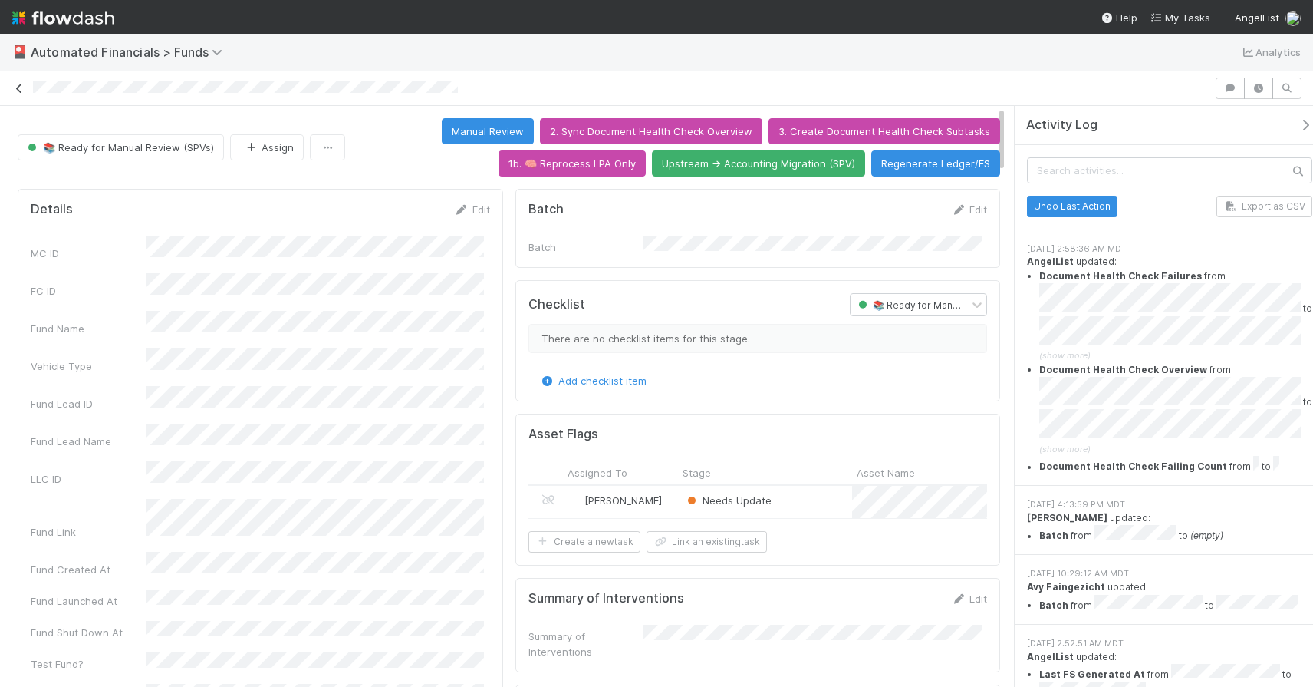
click at [17, 84] on icon at bounding box center [19, 89] width 15 height 10
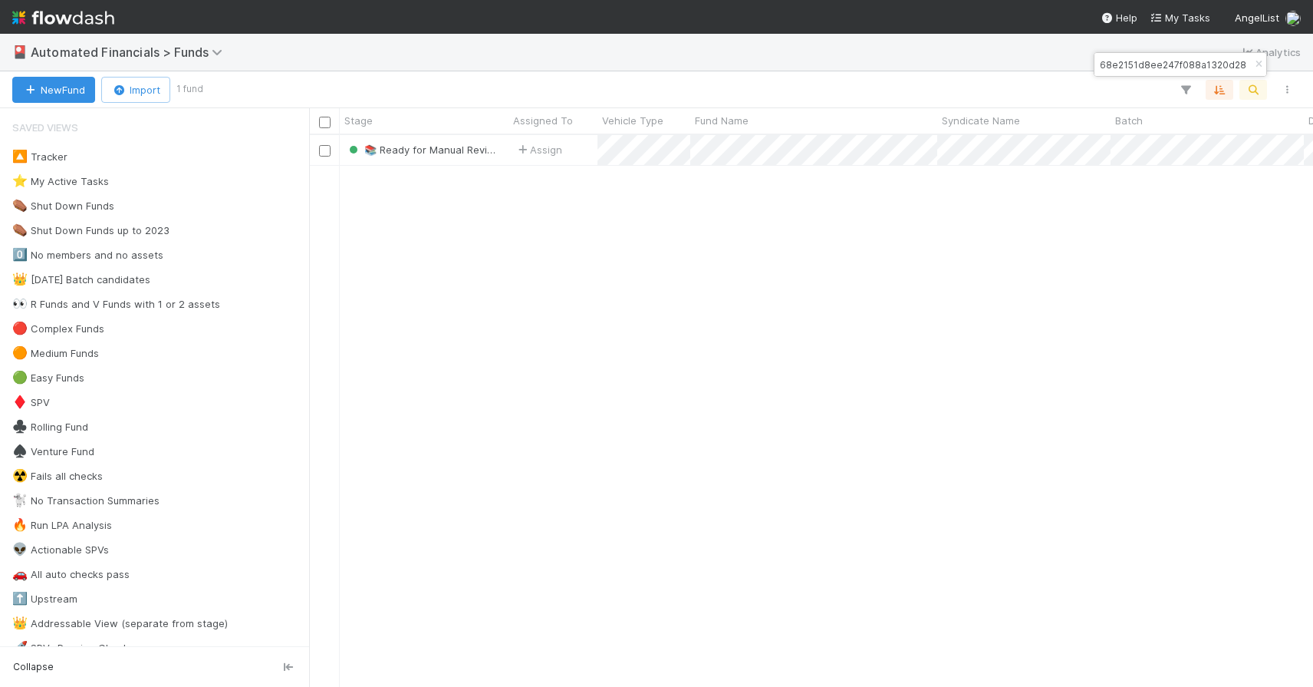
scroll to position [540, 993]
click at [1259, 66] on icon "button" at bounding box center [1258, 64] width 15 height 9
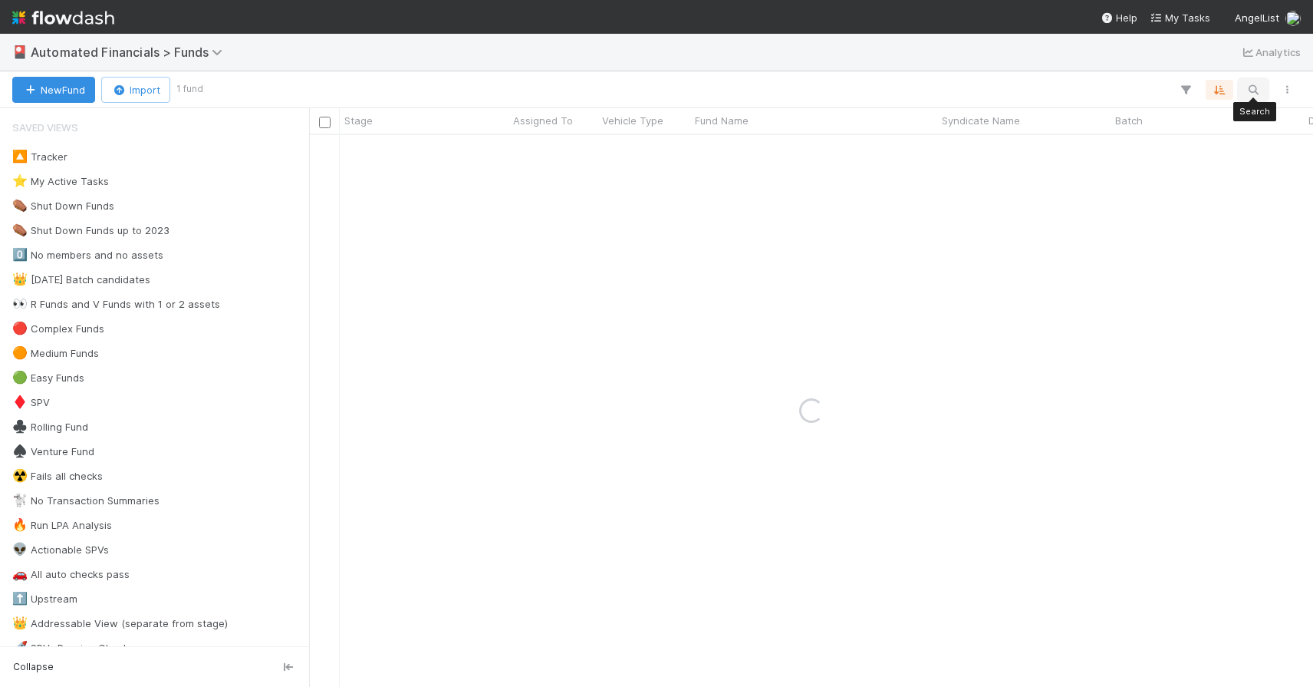
click at [1253, 95] on icon "button" at bounding box center [1253, 90] width 15 height 14
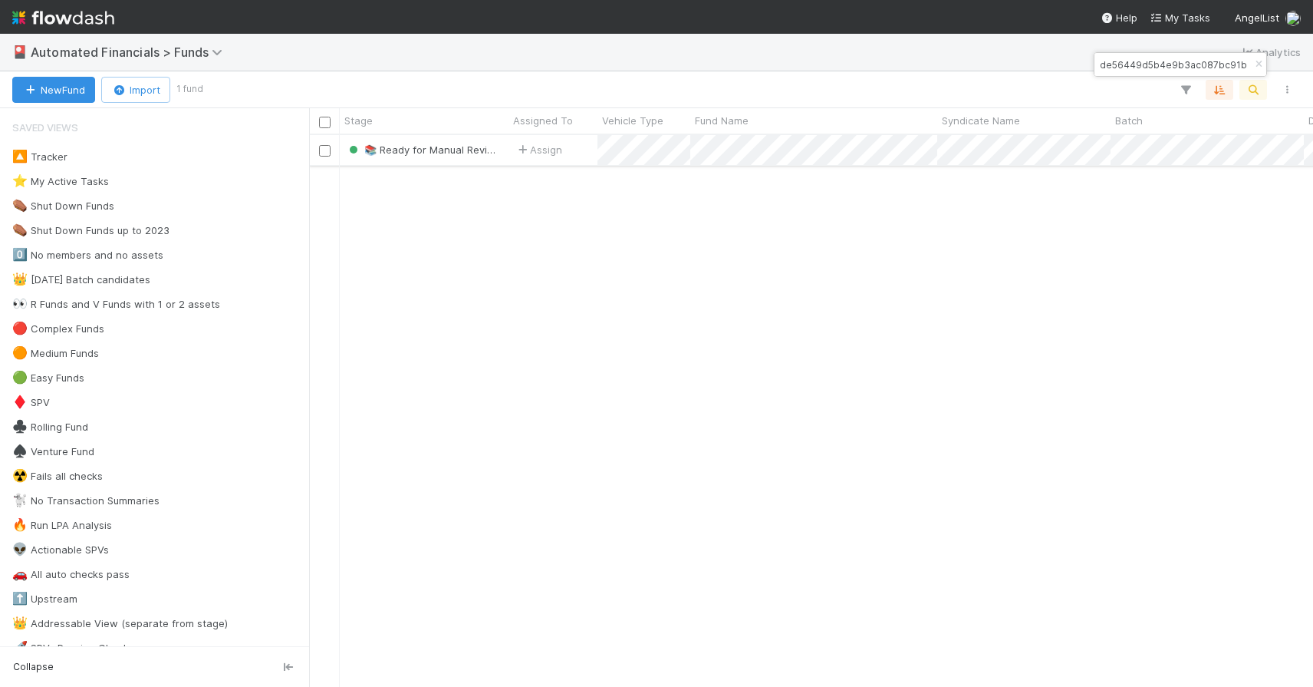
type input "f344935de56449d5b4e9b3ac087bc91b"
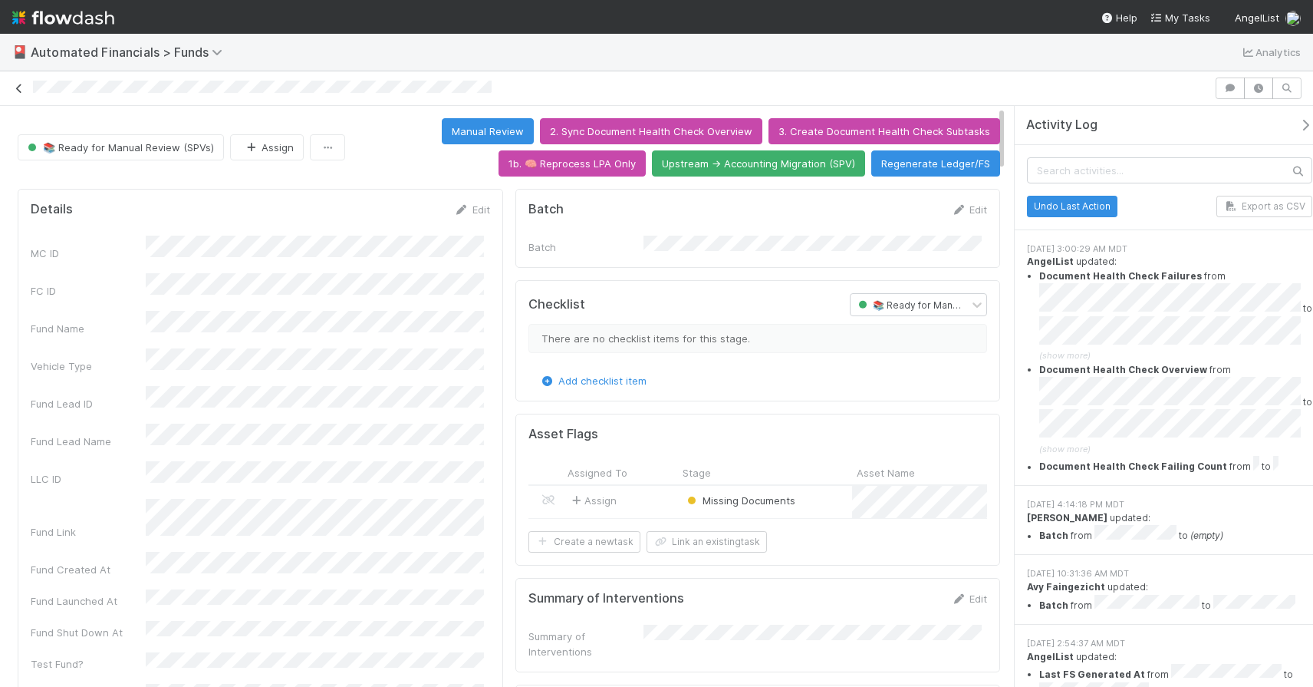
click at [23, 92] on icon at bounding box center [19, 89] width 15 height 10
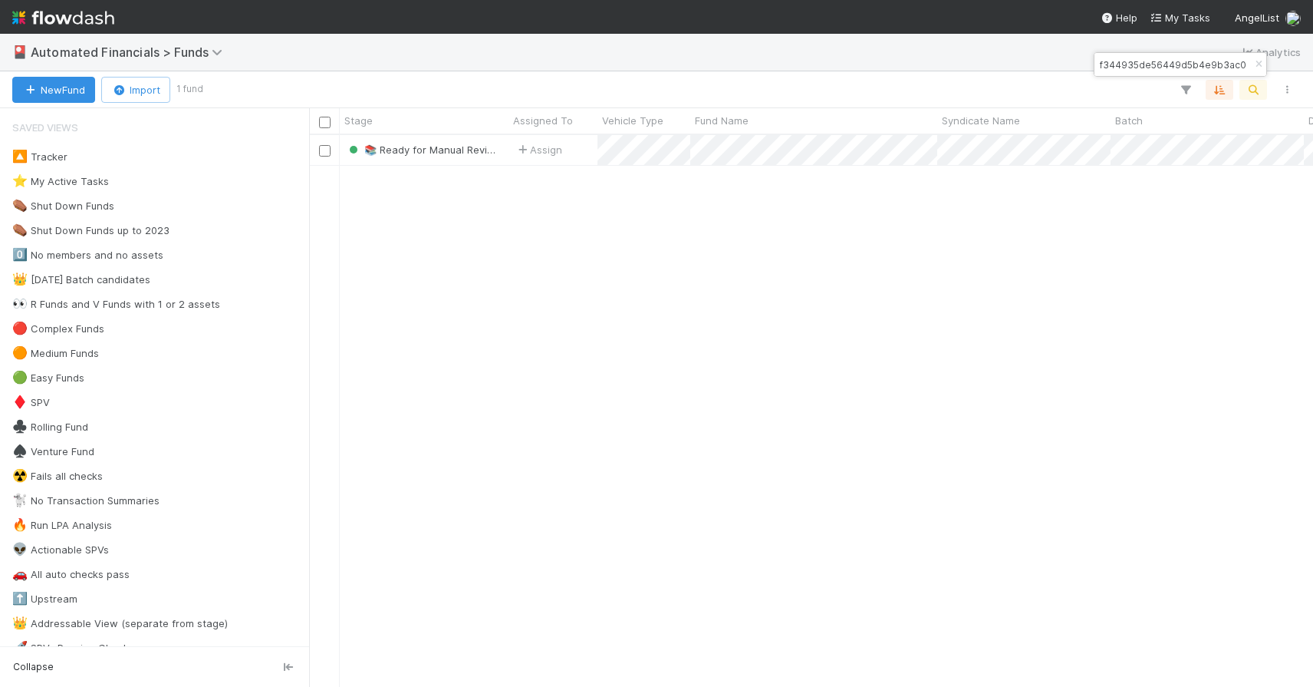
scroll to position [540, 993]
click at [1260, 63] on icon "button" at bounding box center [1258, 64] width 15 height 9
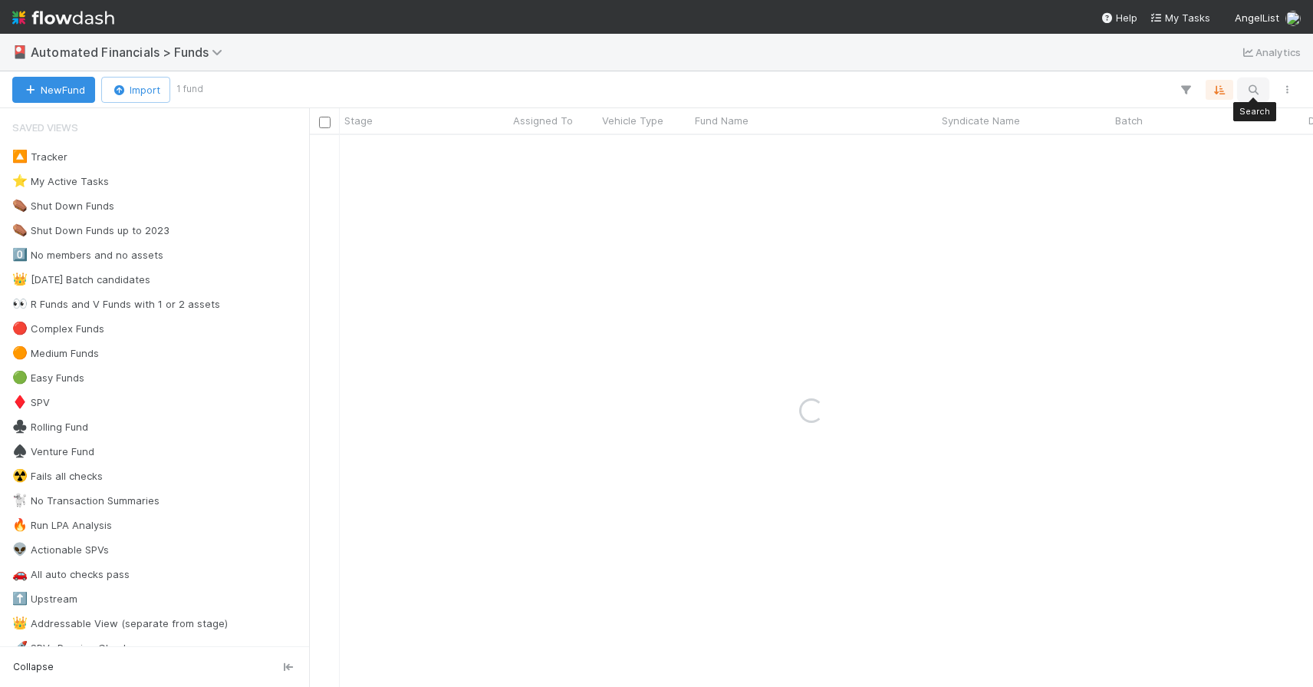
click at [1254, 84] on icon "button" at bounding box center [1253, 90] width 15 height 14
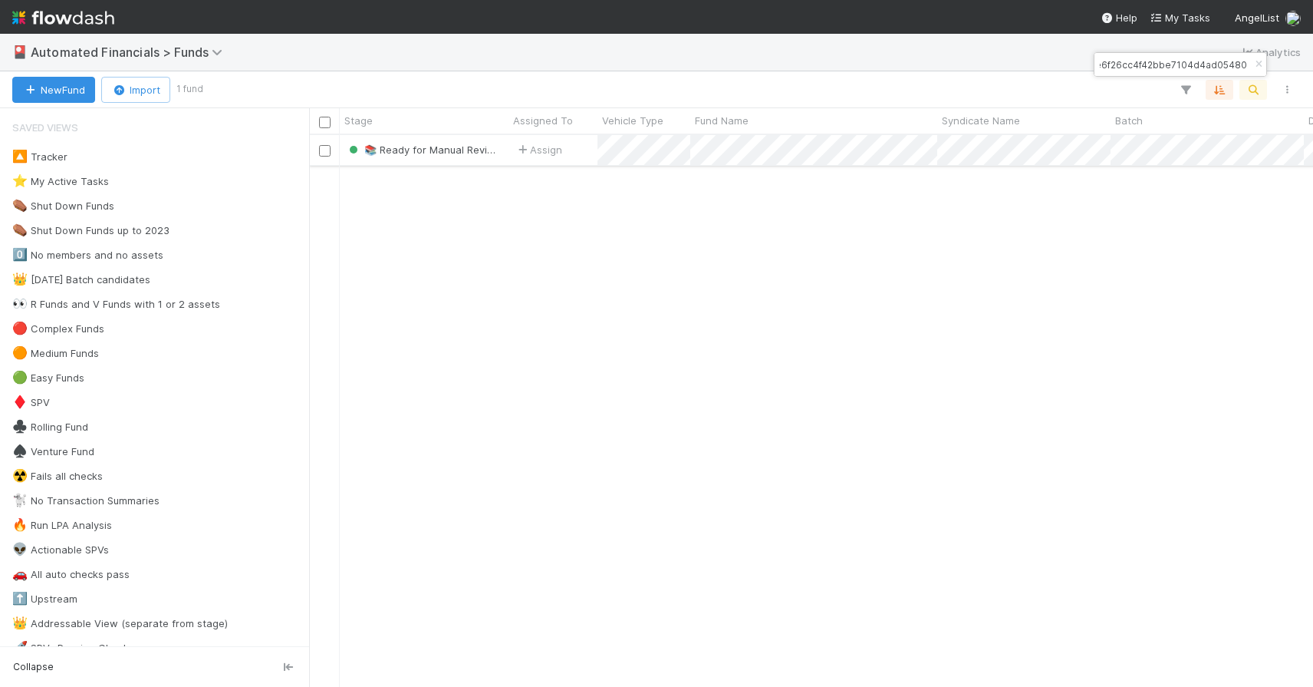
type input "af024e6f26cc4f42bbe7104d4ad05480"
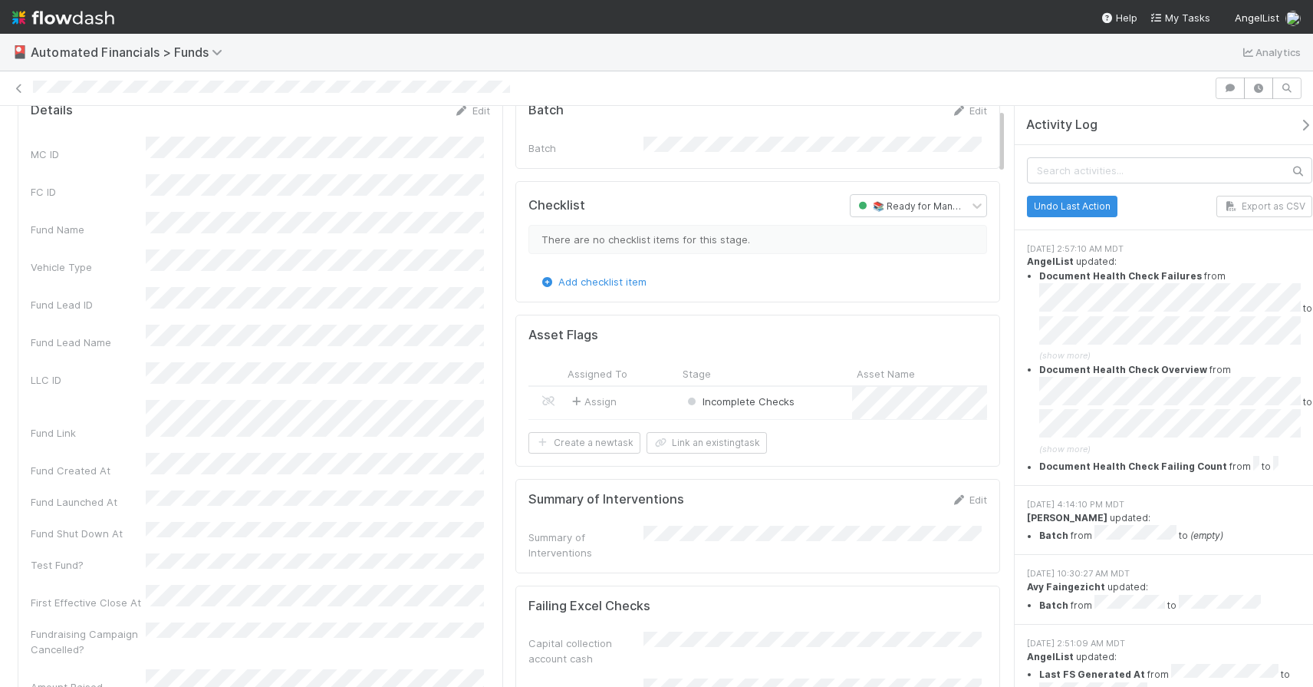
scroll to position [21, 0]
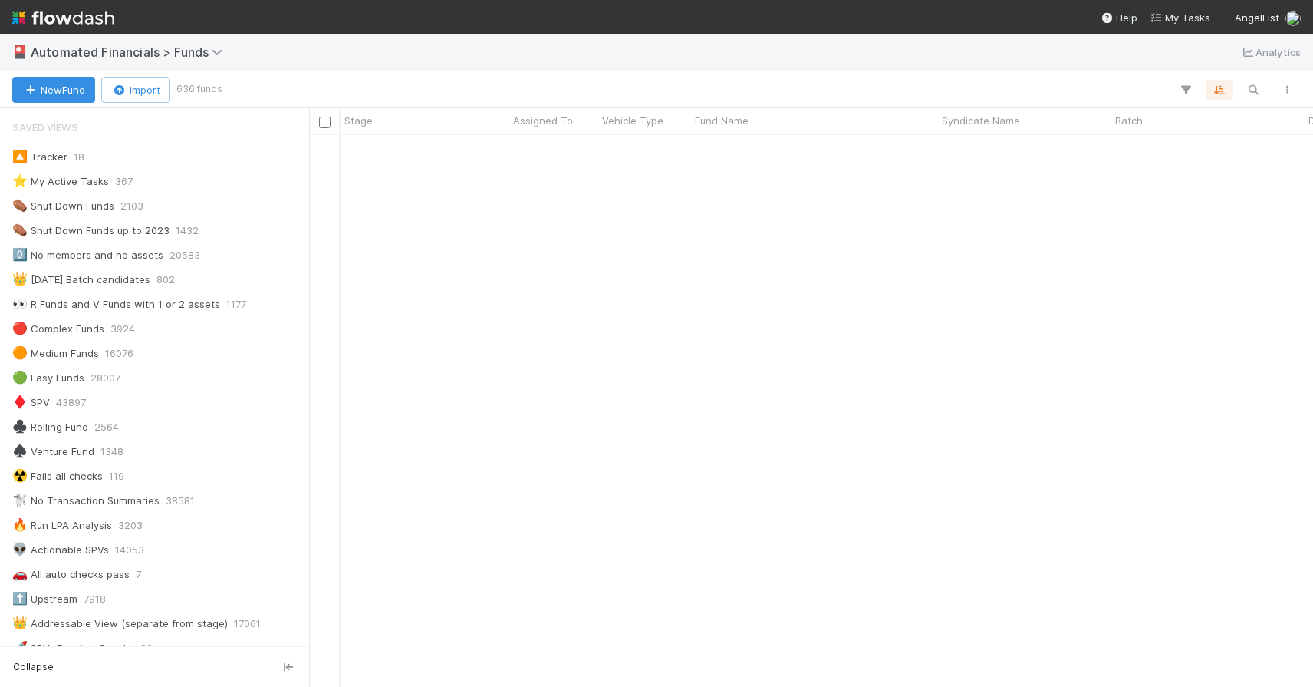
scroll to position [540, 993]
